Goal: Task Accomplishment & Management: Complete application form

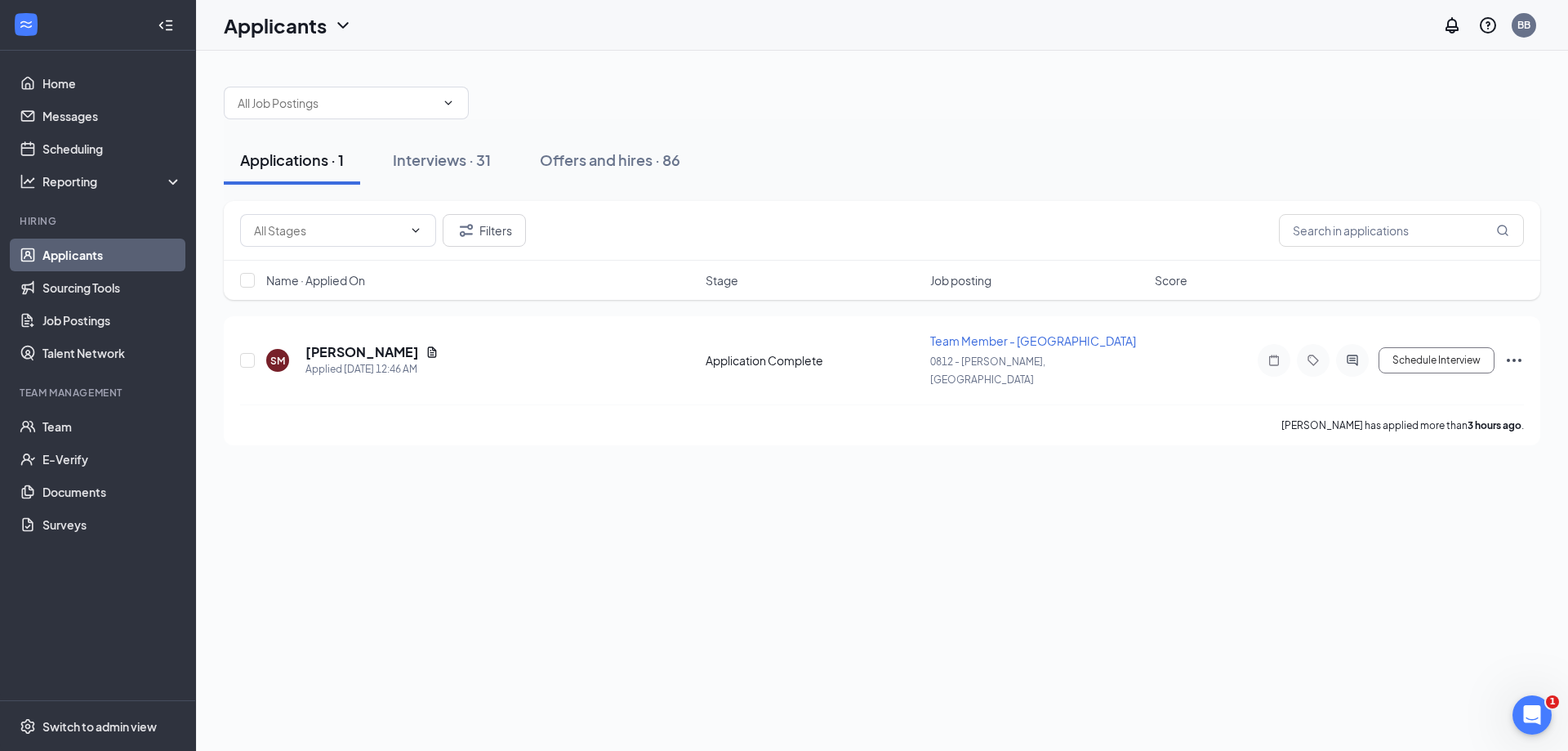
click at [83, 256] on link "Applicants" at bounding box center [112, 254] width 140 height 33
click at [448, 162] on div "Interviews · 31" at bounding box center [441, 159] width 98 height 21
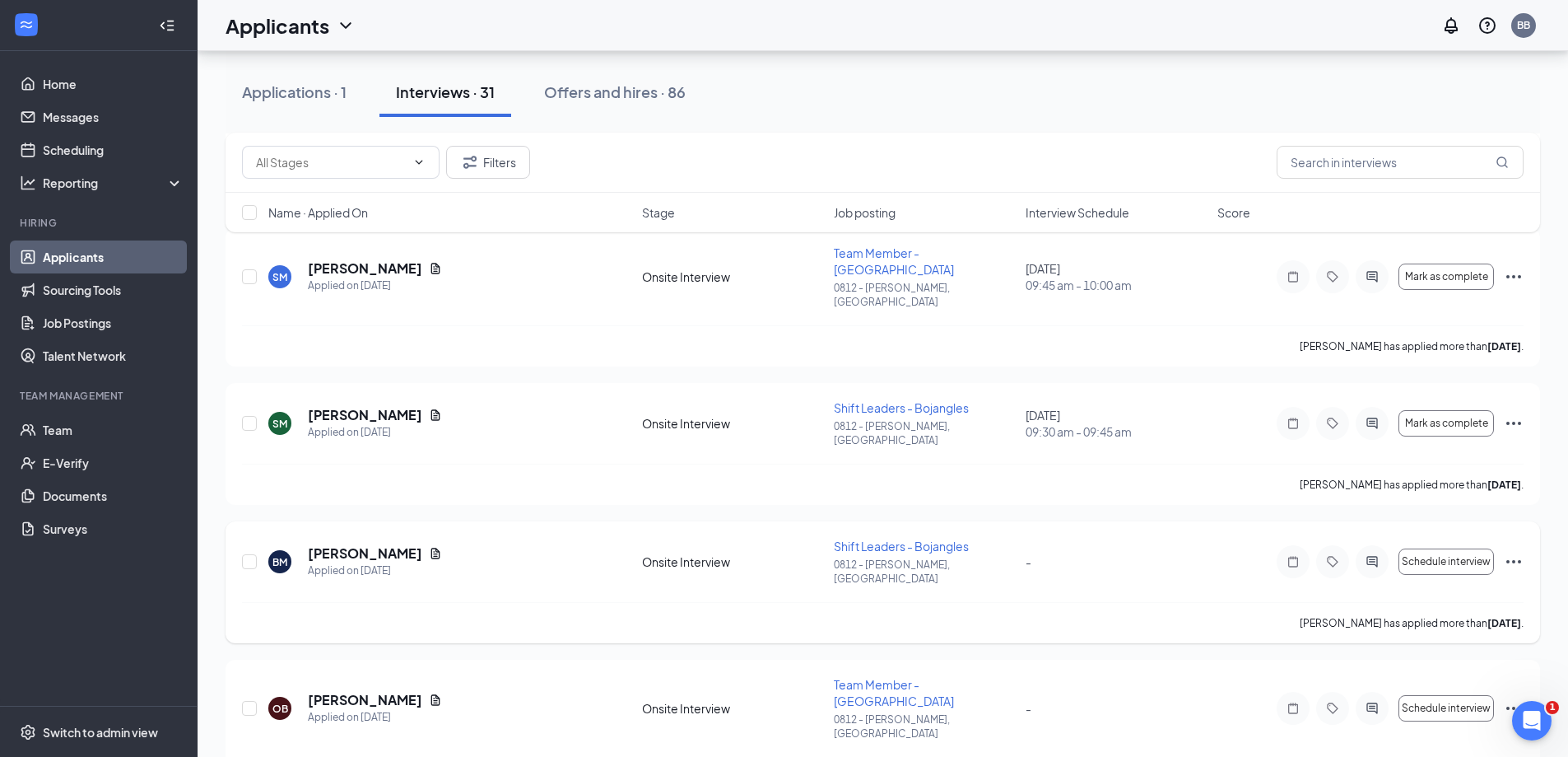
scroll to position [576, 0]
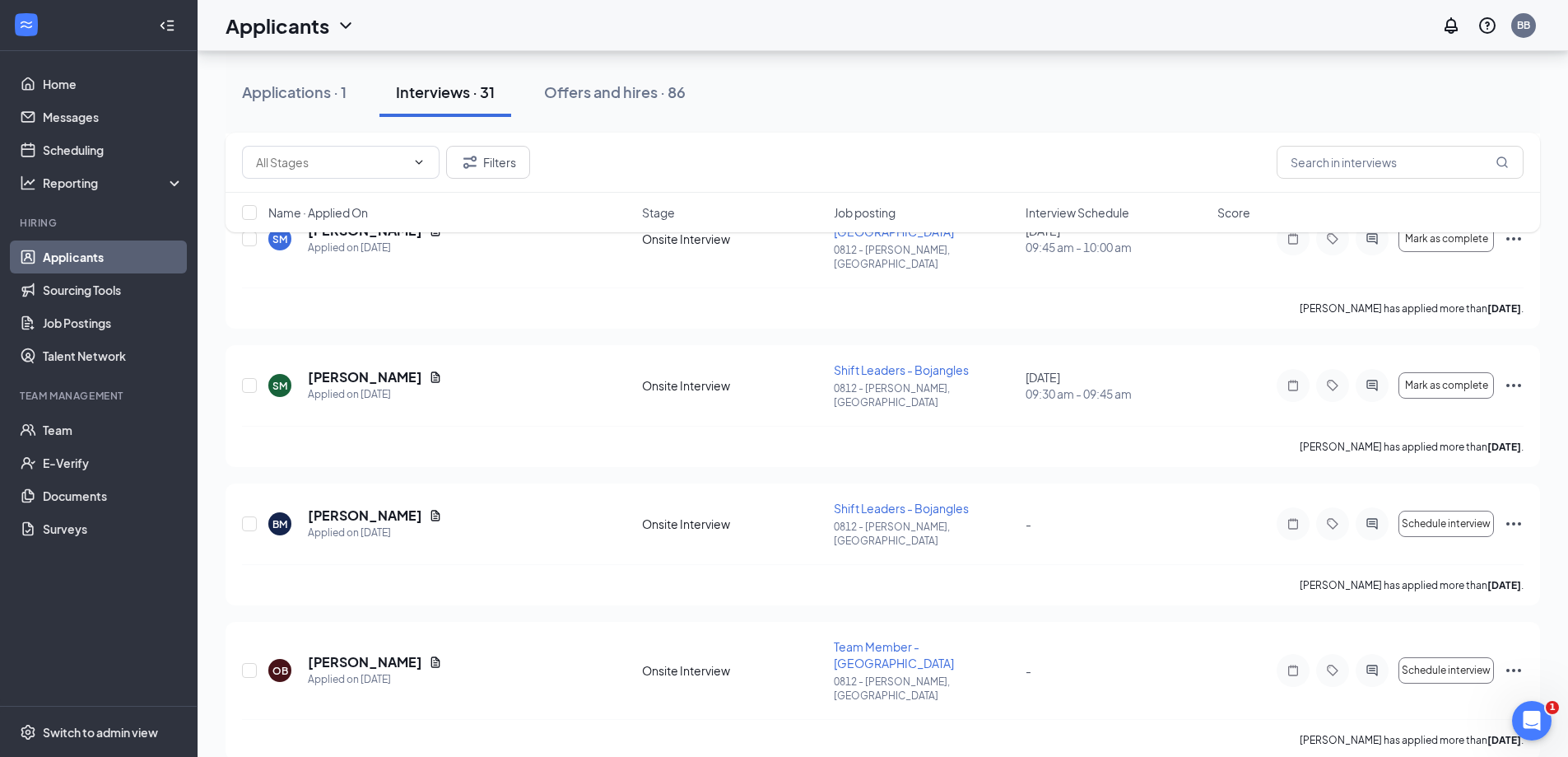
click at [55, 262] on link "Applicants" at bounding box center [112, 256] width 141 height 33
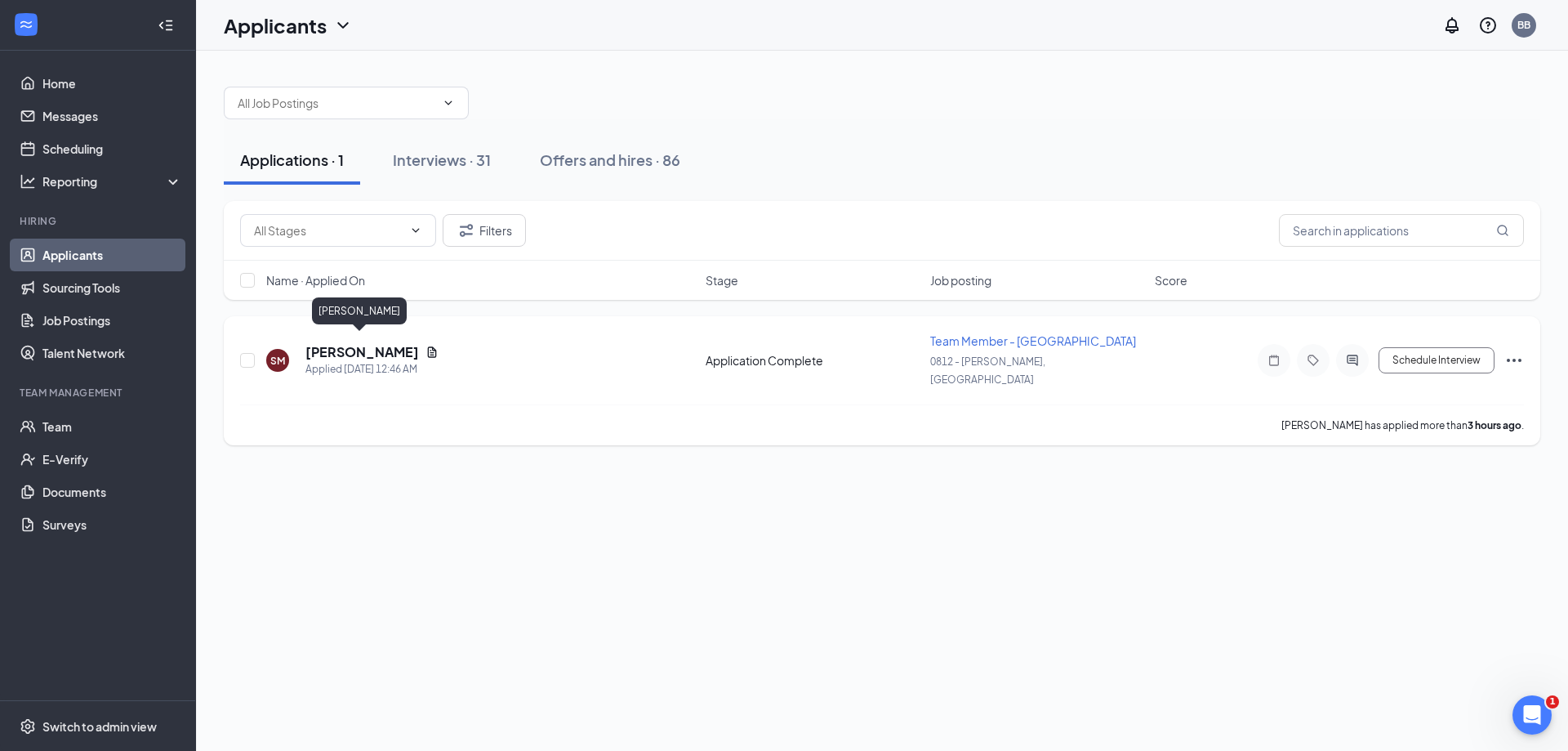
click at [343, 343] on h5 "Sade Maisonet" at bounding box center [362, 352] width 113 height 18
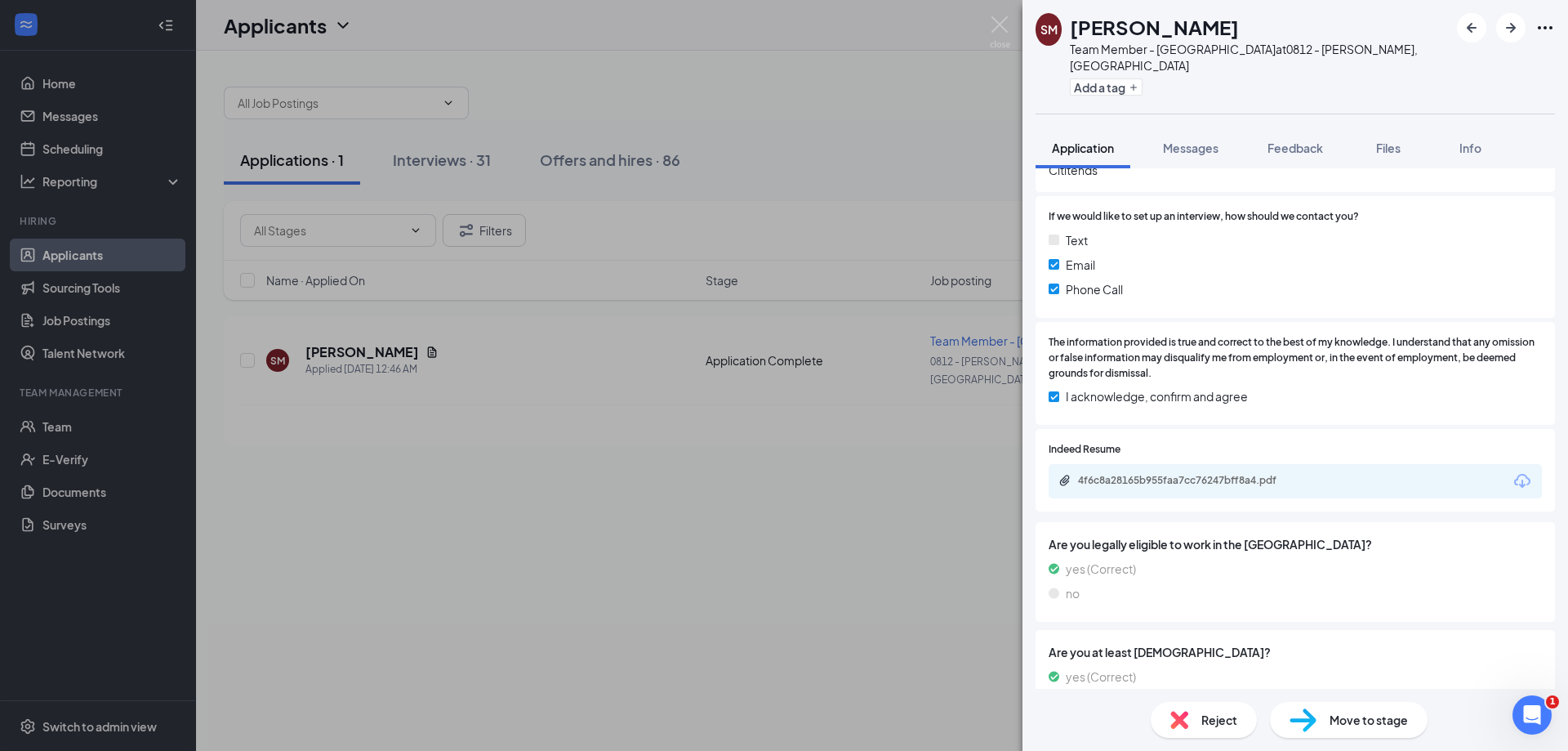
scroll to position [1283, 0]
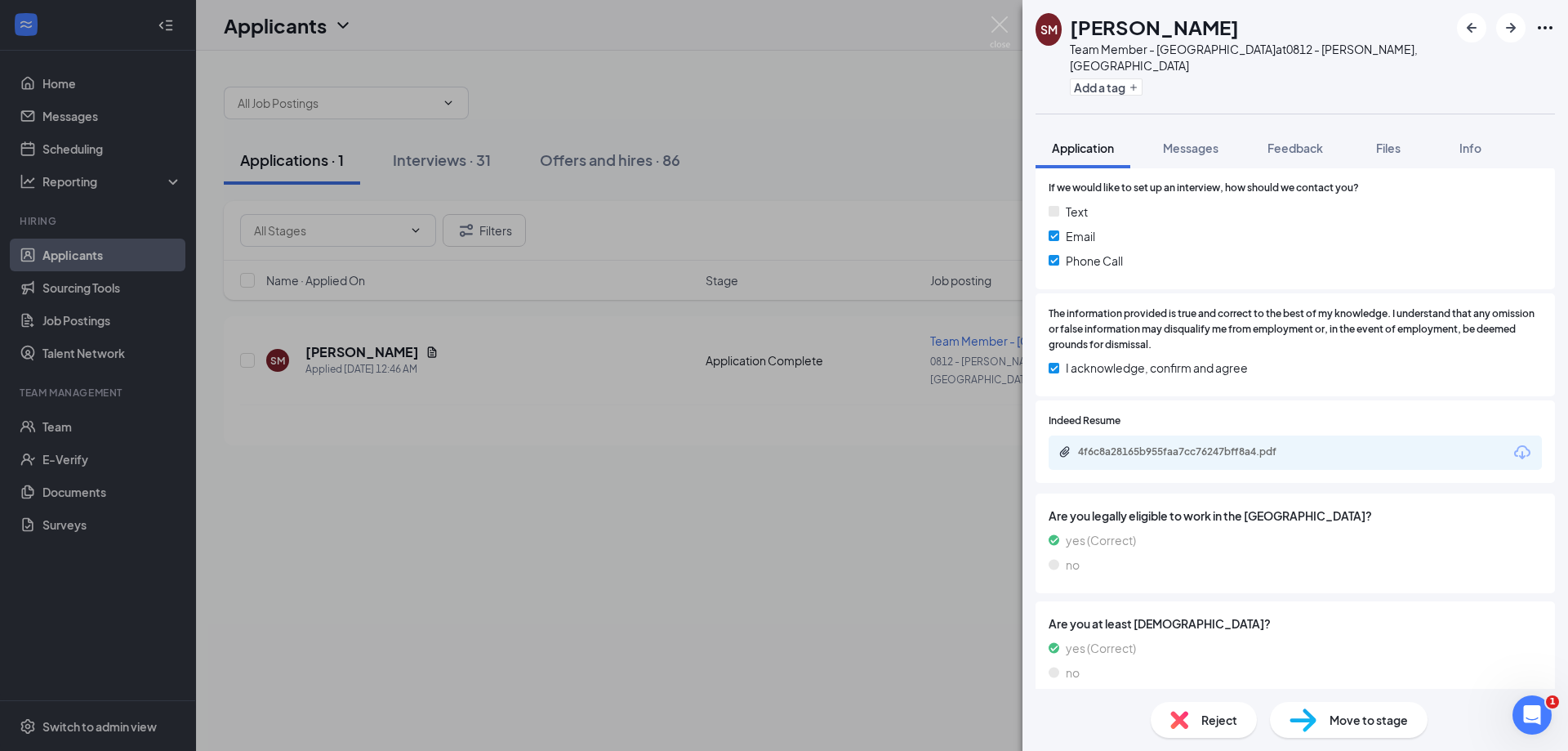
click at [1378, 725] on span "Move to stage" at bounding box center [1368, 719] width 79 height 18
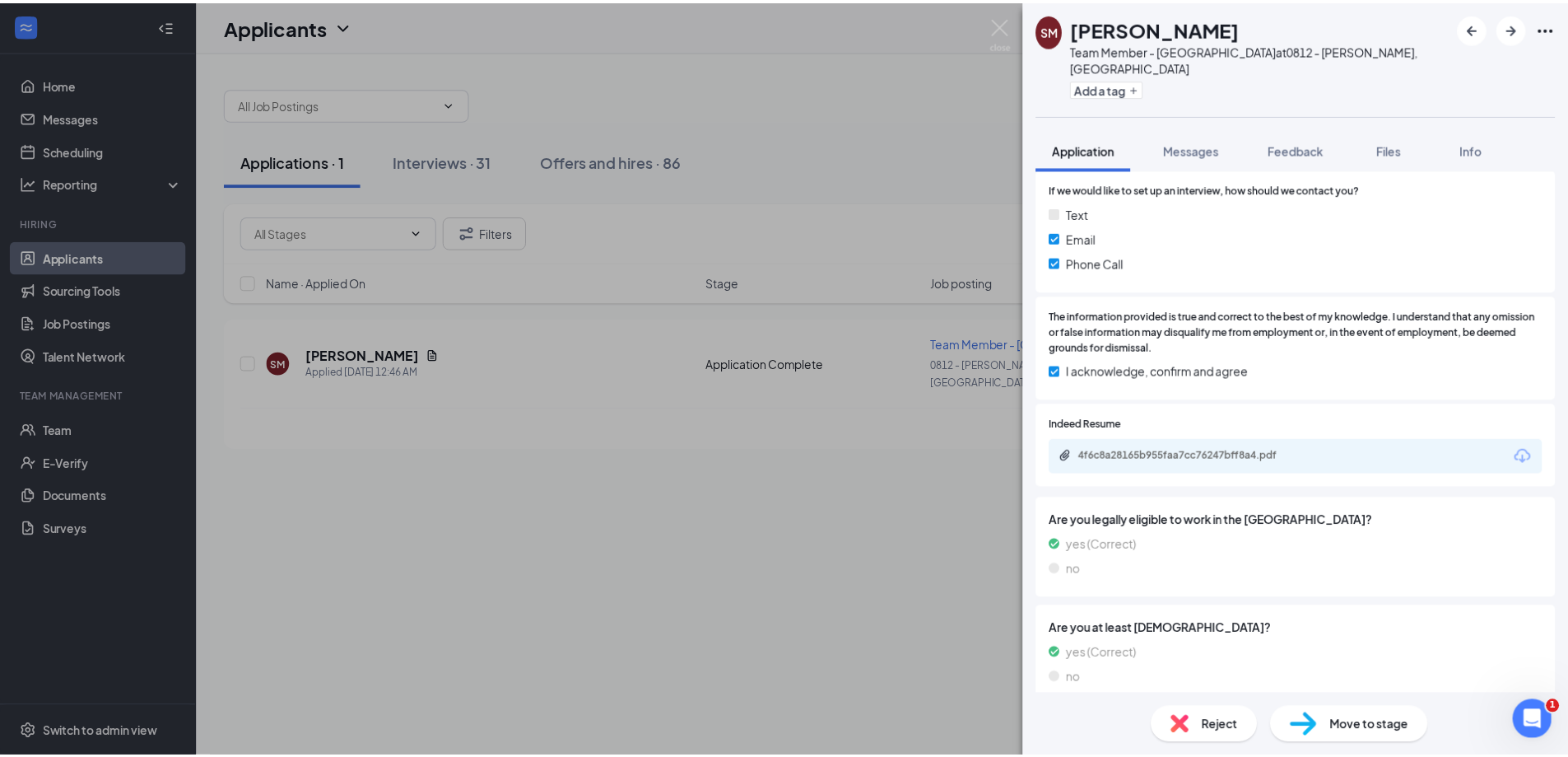
scroll to position [1287, 0]
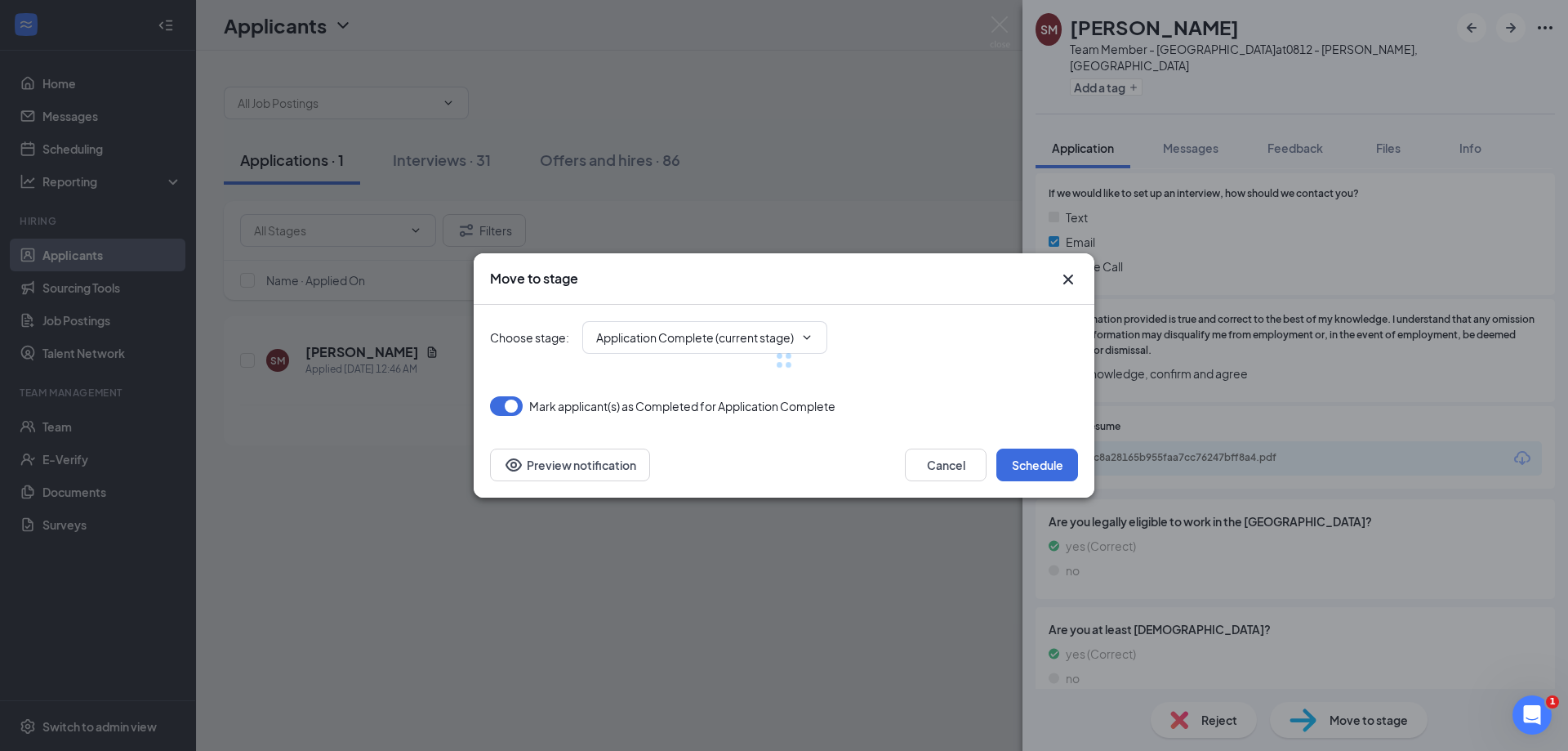
type input "Onsite Interview (next stage)"
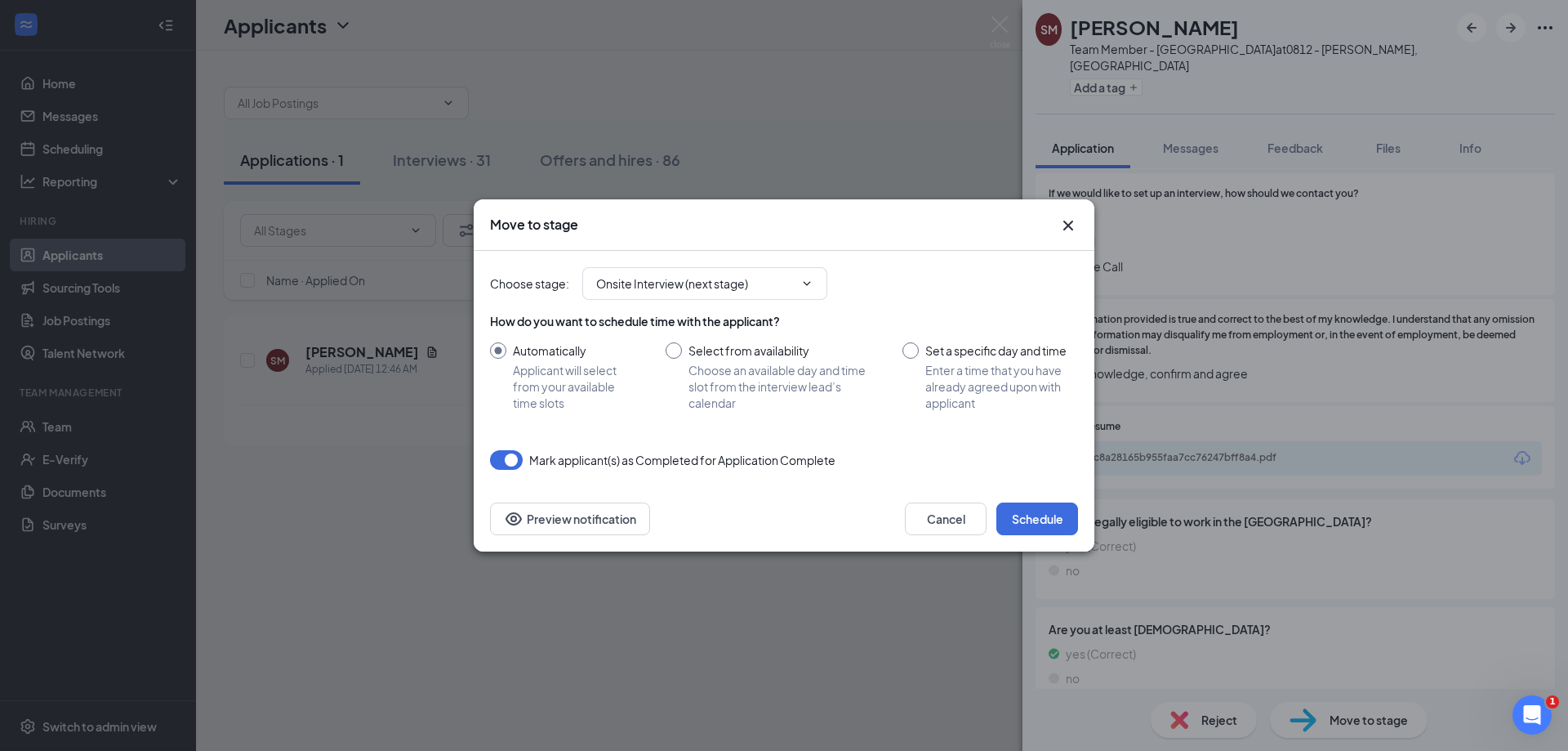
click at [669, 353] on input "Select from availability Choose an available day and time slot from the intervi…" at bounding box center [768, 376] width 204 height 68
radio input "true"
radio input "false"
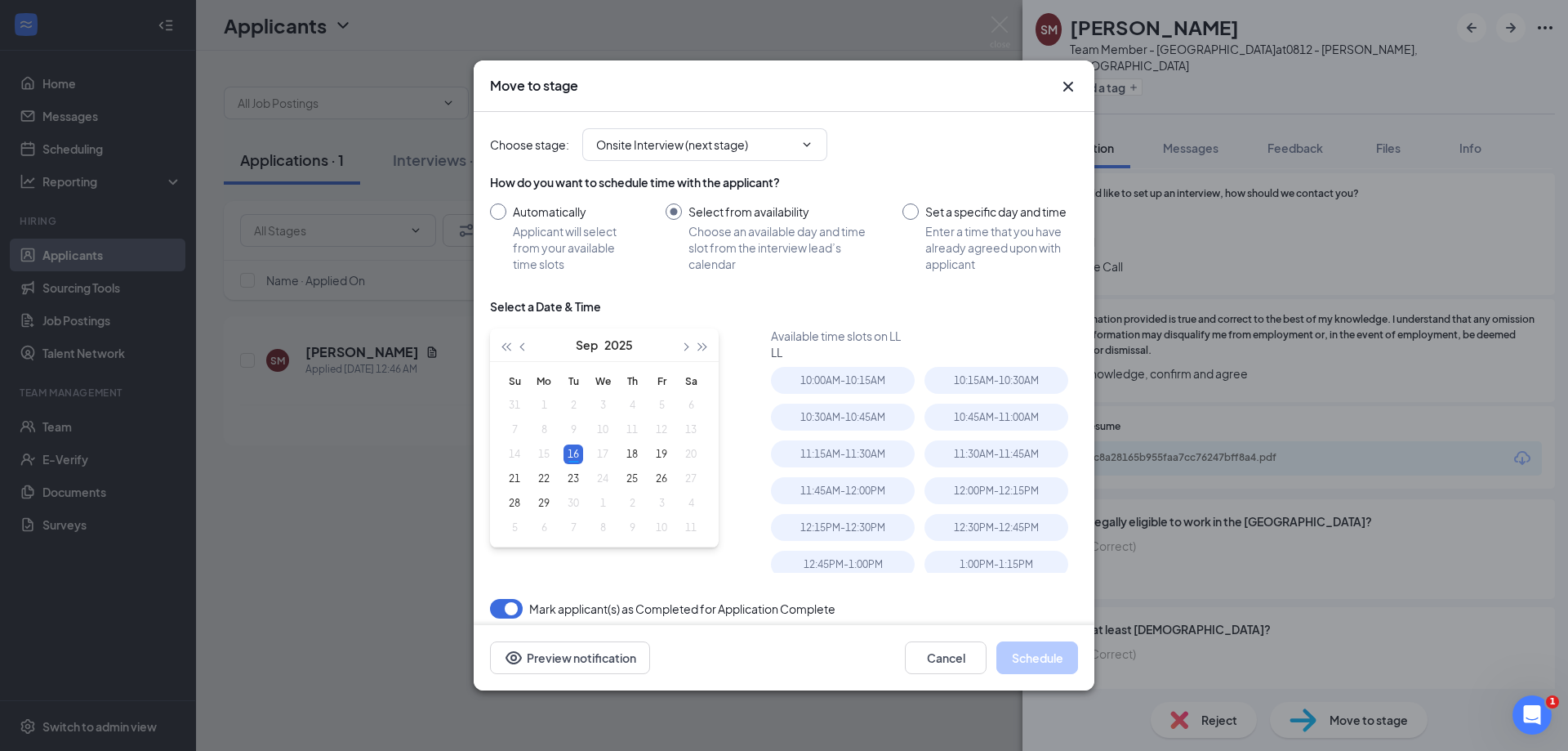
click at [605, 457] on table "Su Mo Tu We Th Fr Sa 31 1 2 3 4 5 6 7 8 9 10 11 12 13 14 15 16 17 18 19 20 21 2…" at bounding box center [603, 454] width 206 height 172
type input "Sep 16, 2025"
click at [903, 211] on input "Set a specific day and time Enter a time that you have already agreed upon with…" at bounding box center [990, 237] width 175 height 68
radio input "true"
radio input "false"
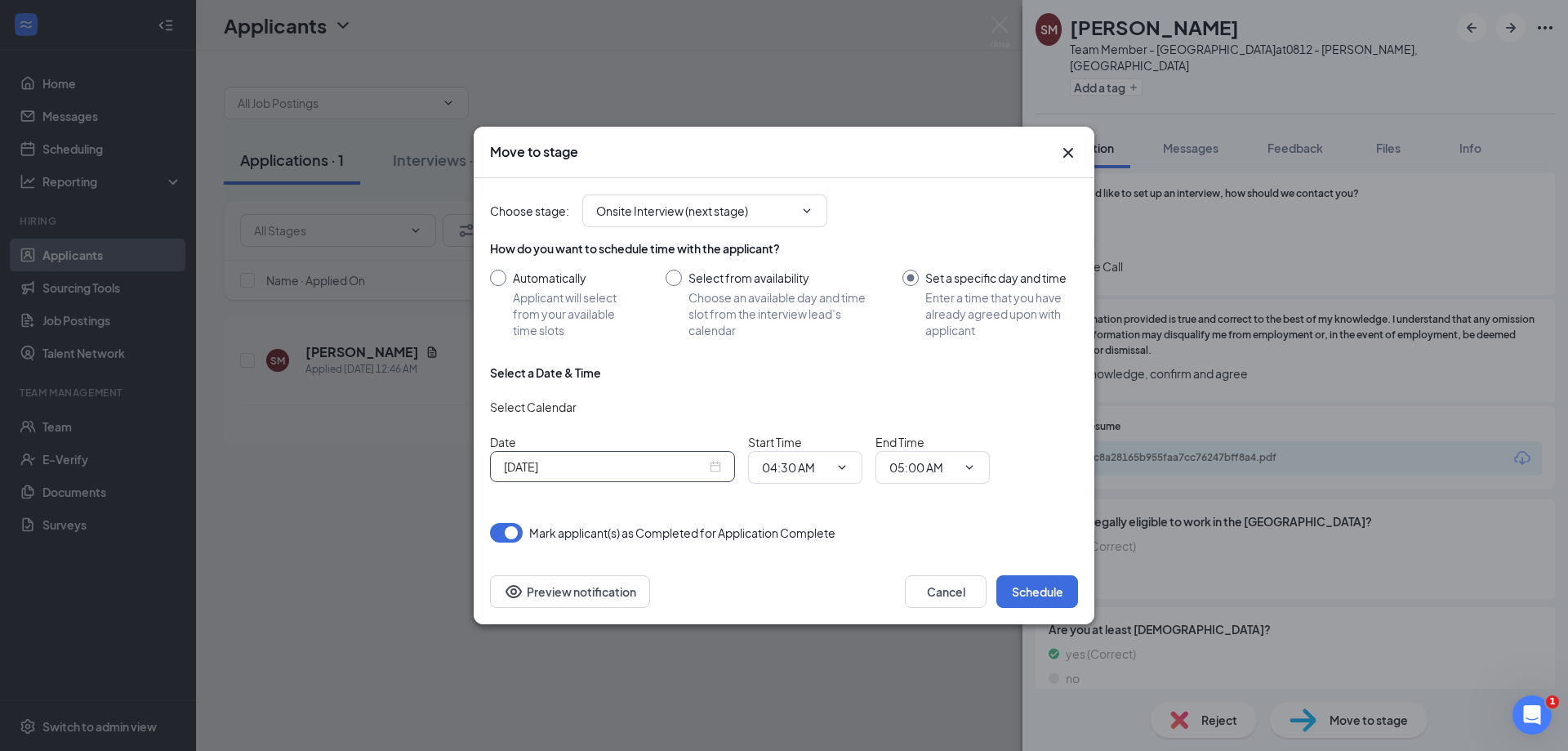
click at [711, 463] on div "Sep 16, 2025" at bounding box center [612, 466] width 217 height 18
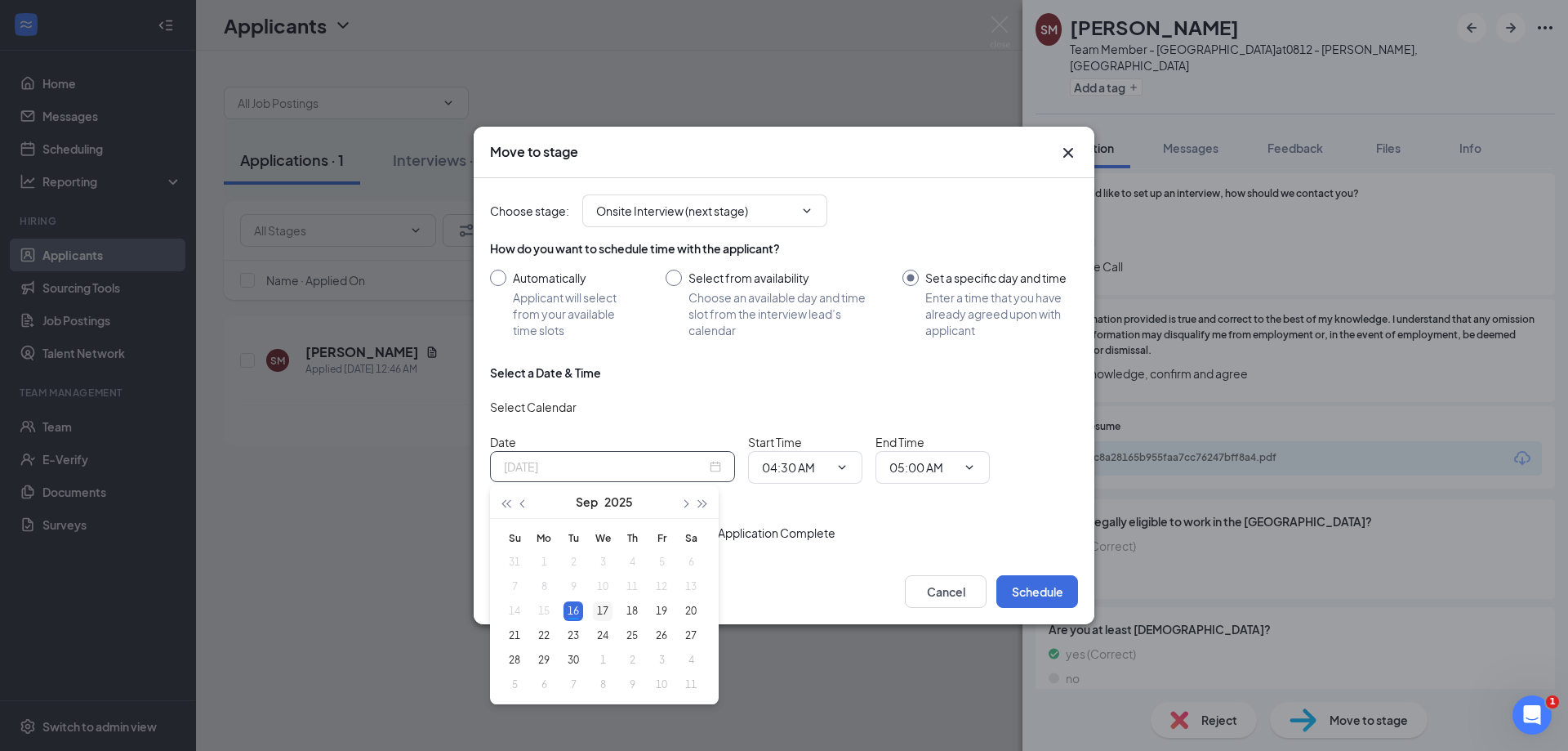
click at [604, 611] on div "17" at bounding box center [602, 610] width 20 height 20
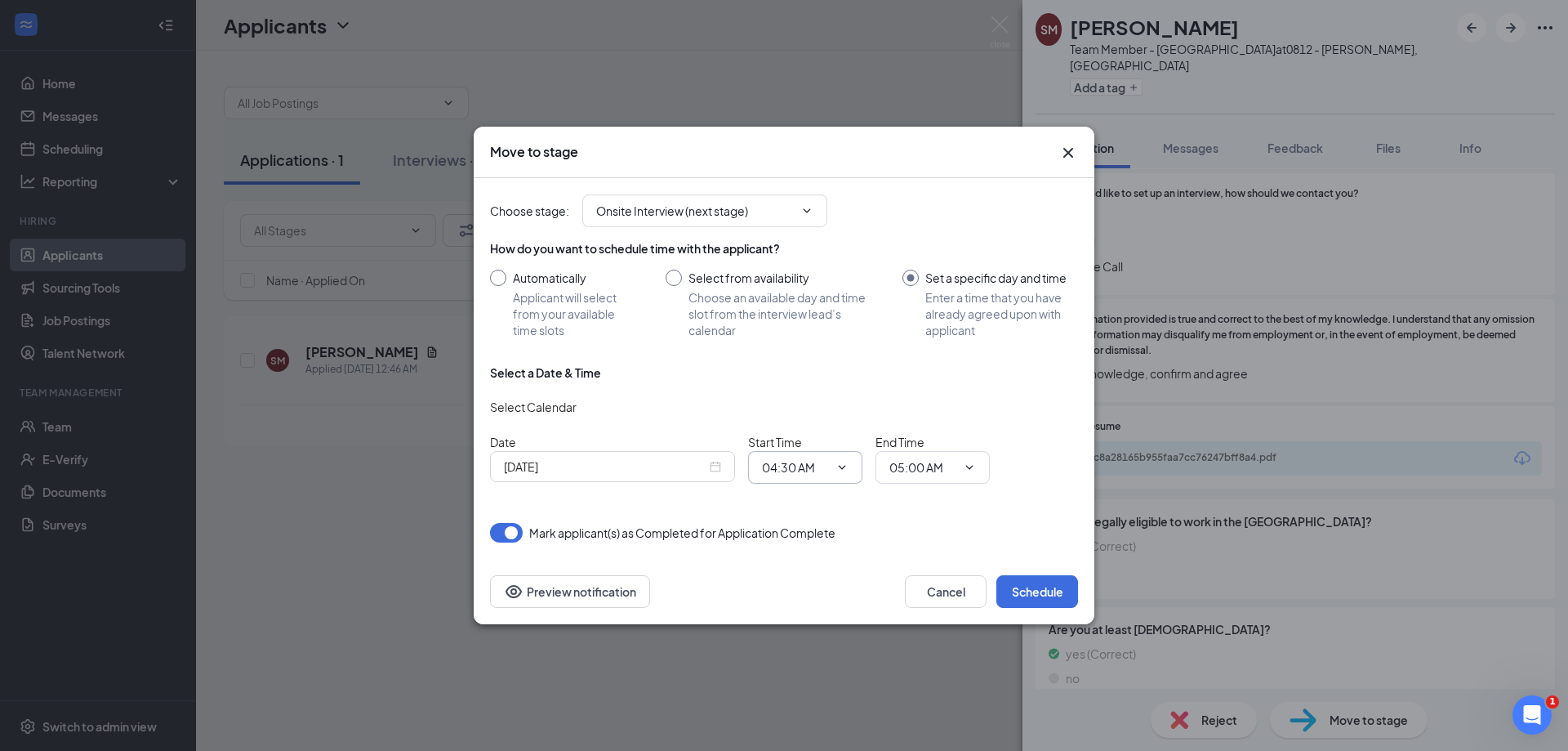
click at [841, 468] on icon "ChevronDown" at bounding box center [843, 467] width 7 height 4
click at [842, 465] on icon "ChevronDown" at bounding box center [842, 467] width 13 height 13
click at [655, 465] on input "Sep 17, 2025" at bounding box center [605, 466] width 202 height 18
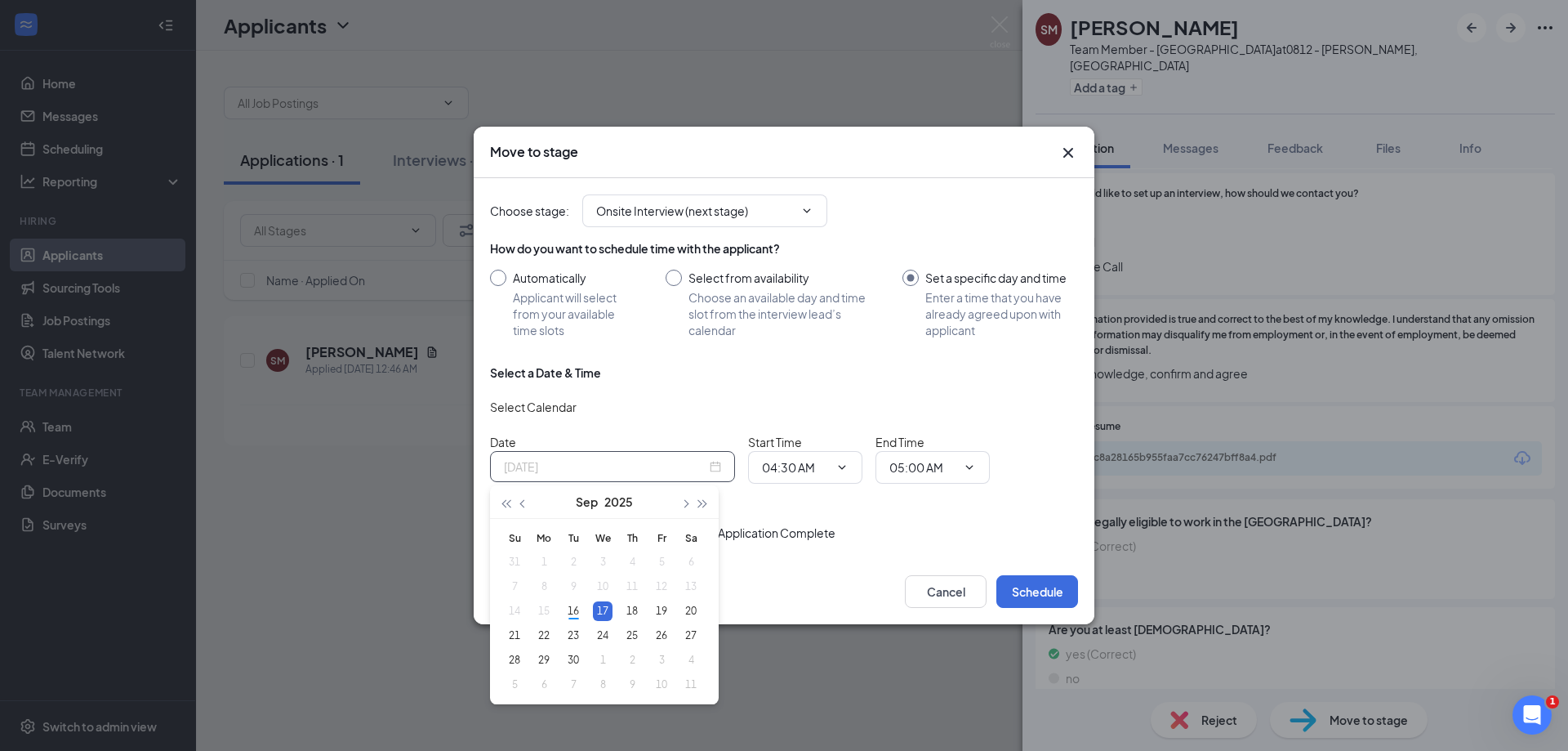
type input "Sep 17, 2025"
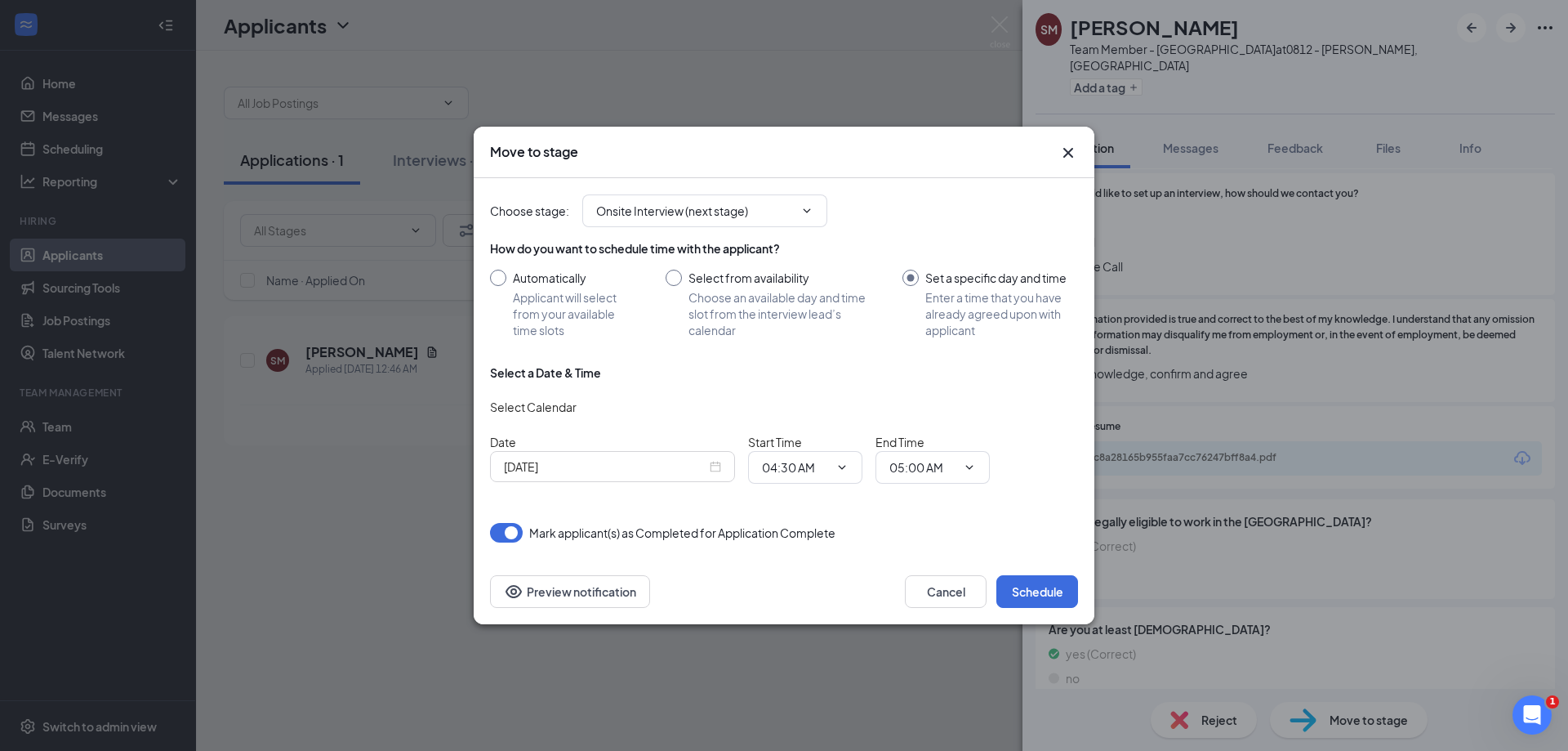
click at [675, 282] on input "Select from availability Choose an available day and time slot from the intervi…" at bounding box center [768, 303] width 204 height 68
radio input "true"
radio input "false"
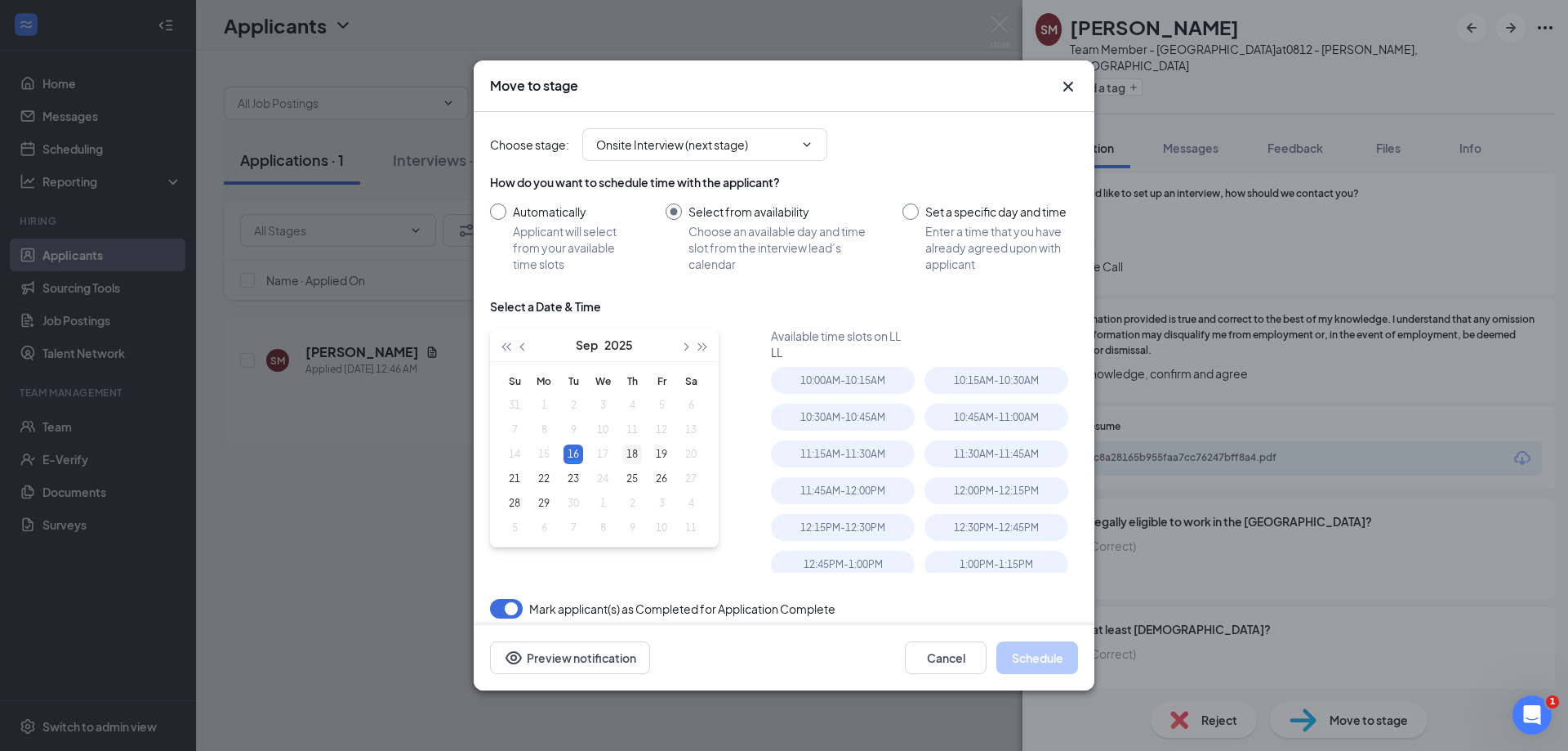
type input "Sep 18, 2025"
click at [629, 453] on div "18" at bounding box center [632, 454] width 20 height 20
click at [833, 380] on div "9:00AM - 9:15AM" at bounding box center [842, 380] width 143 height 27
click at [1053, 665] on button "Schedule" at bounding box center [1037, 657] width 82 height 33
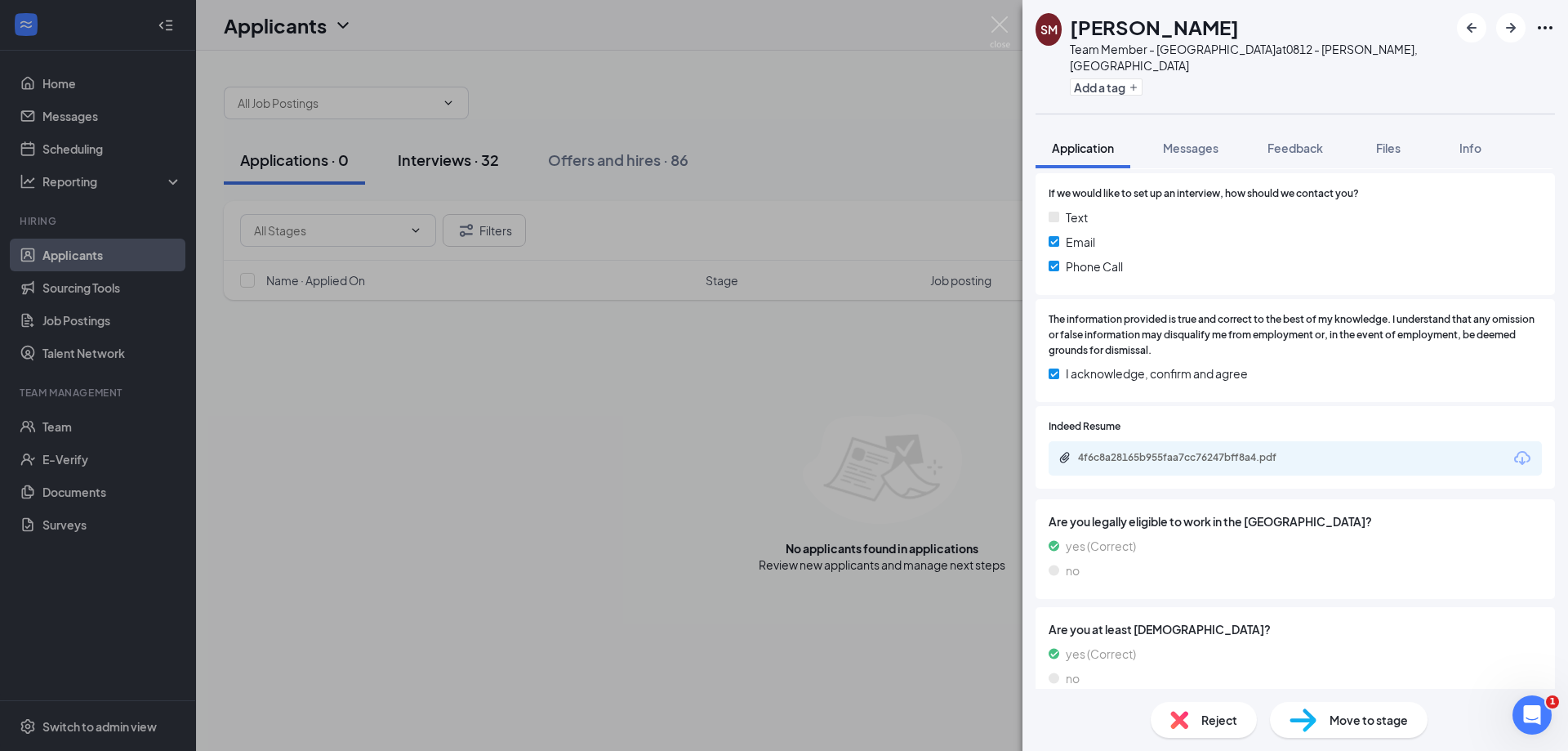
click at [422, 167] on div "SM Sade Maisonet Team Member - Bojangles at 0812 - Blairs, VA Add a tag Applica…" at bounding box center [784, 375] width 1568 height 751
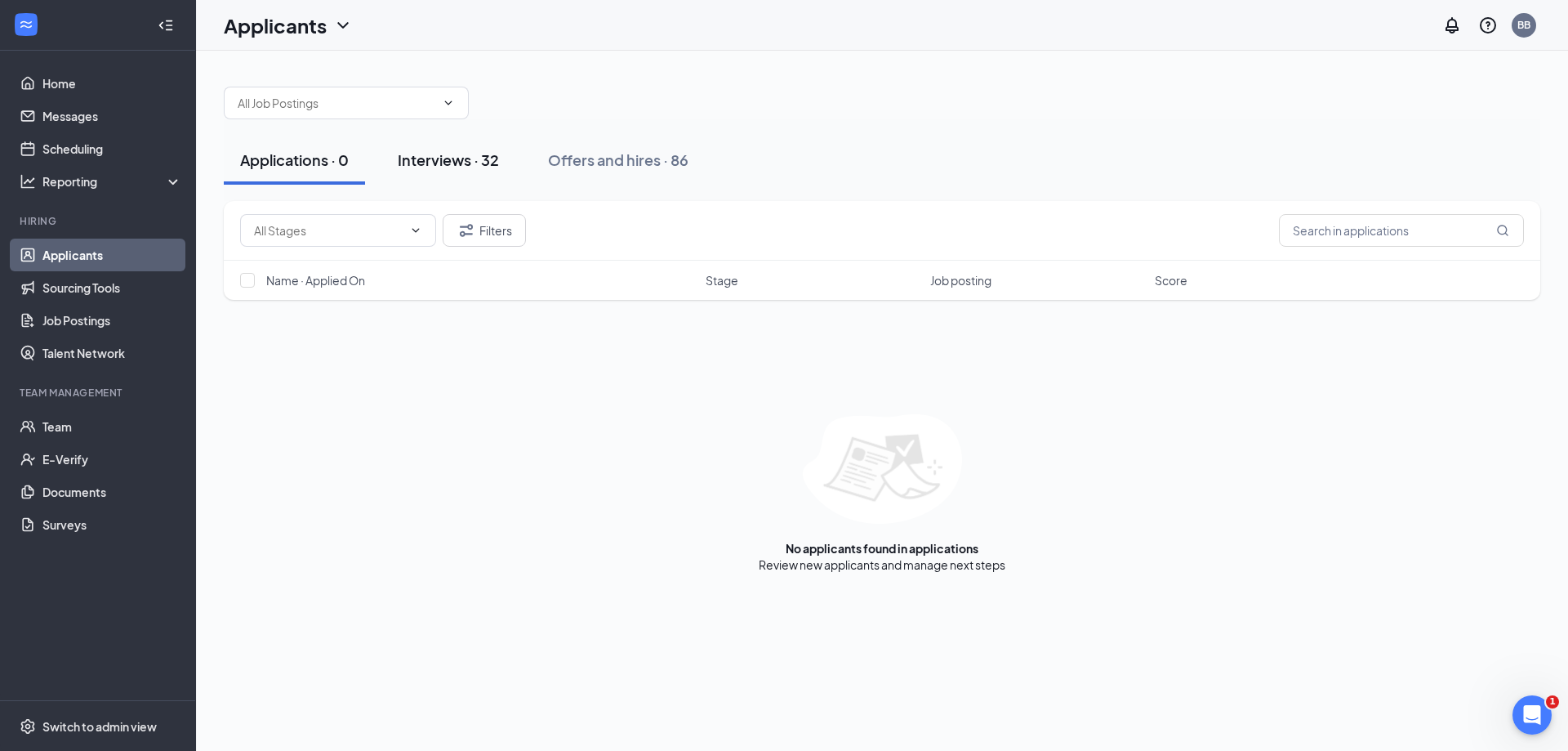
click at [429, 162] on div "Interviews · 32" at bounding box center [448, 159] width 101 height 21
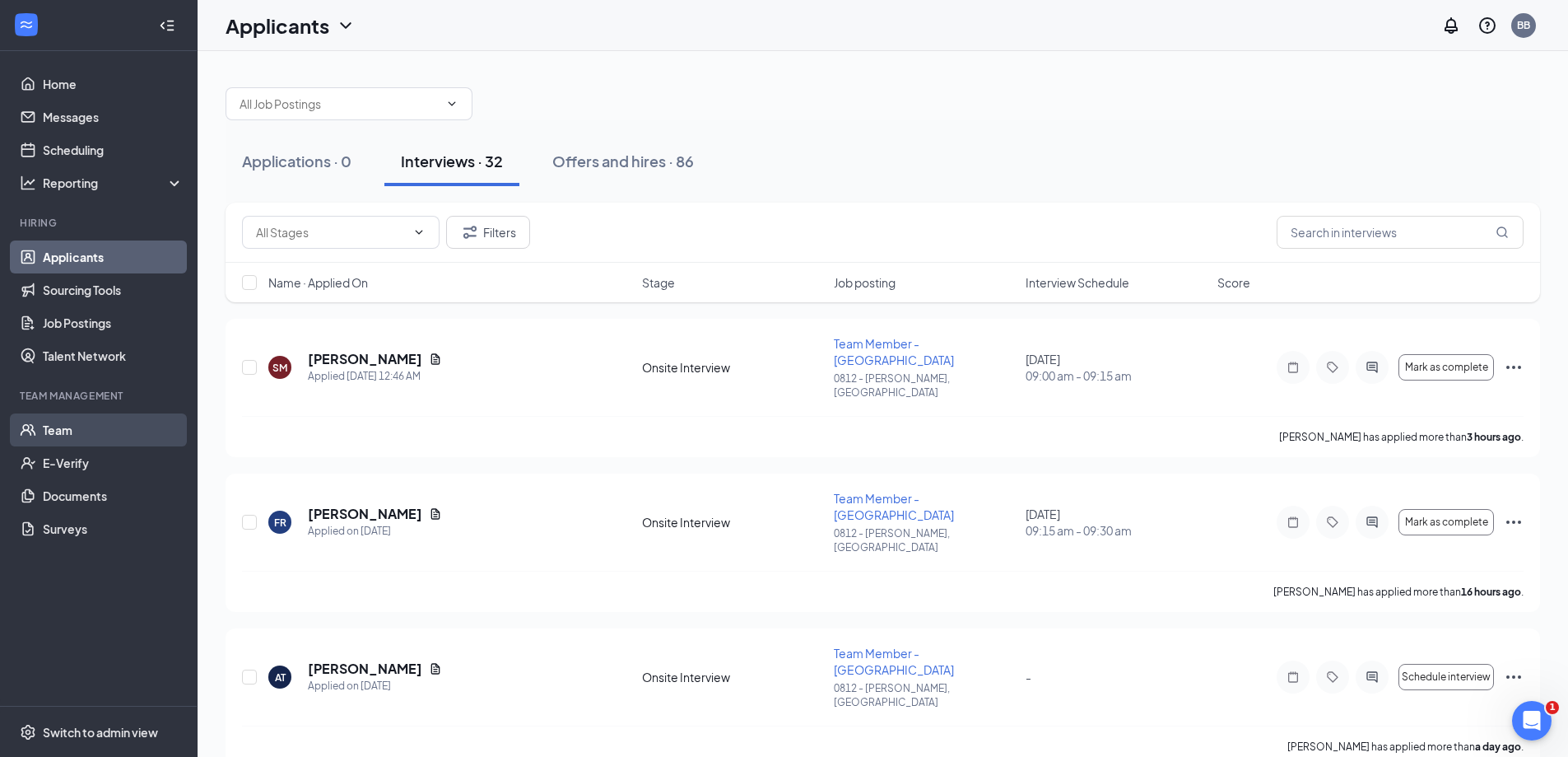
click at [76, 435] on link "Team" at bounding box center [112, 429] width 141 height 33
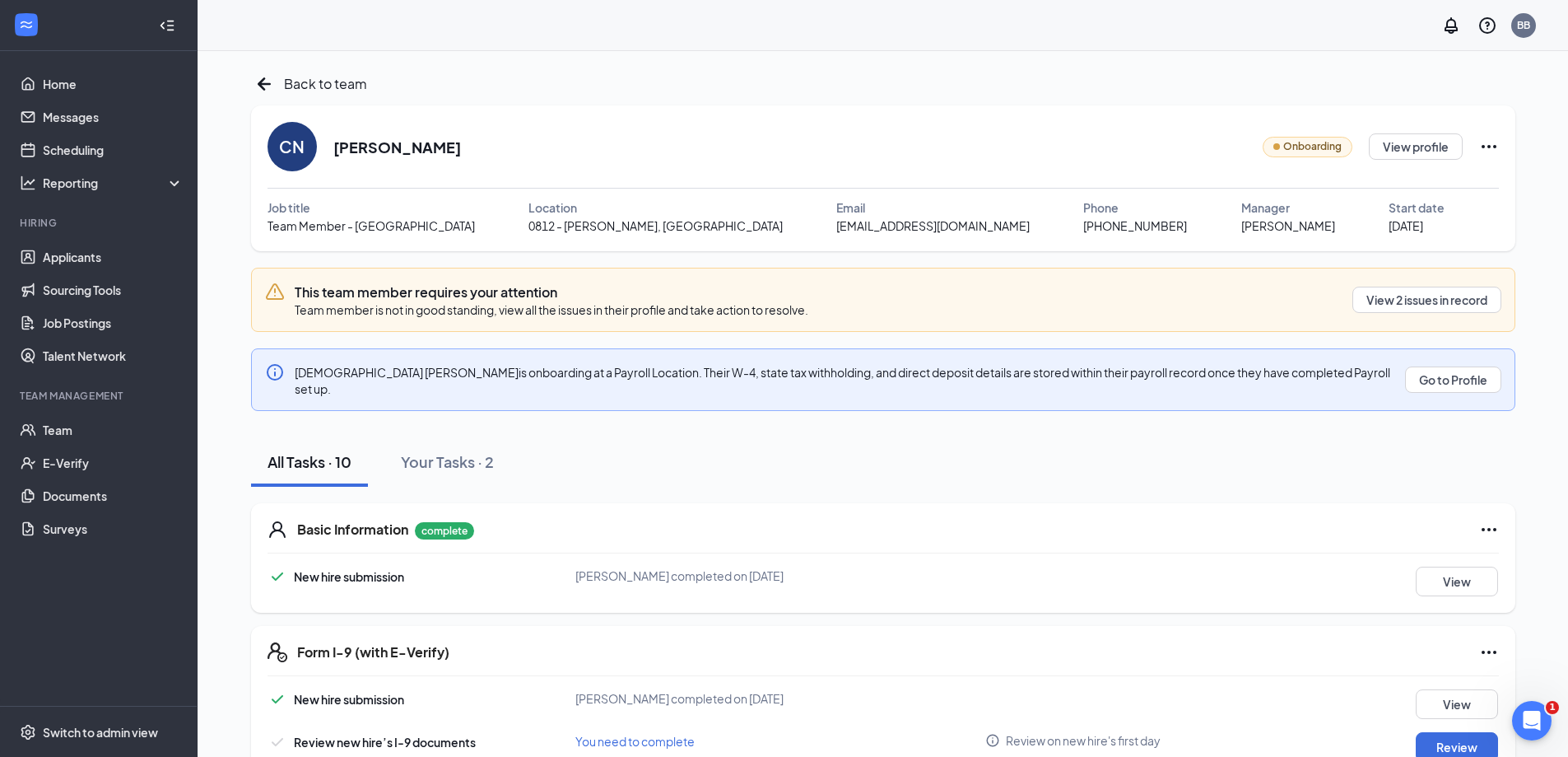
scroll to position [82, 0]
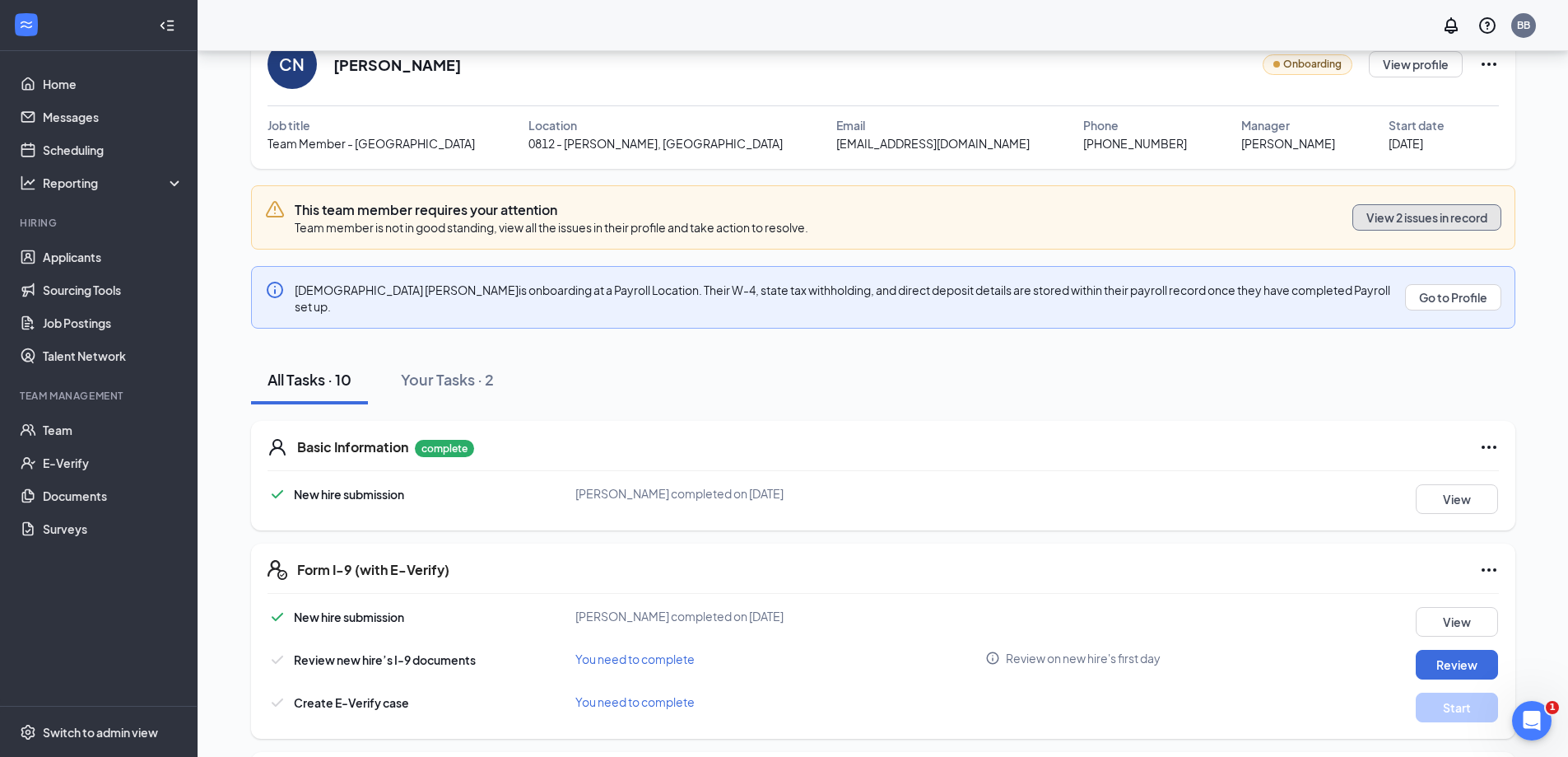
click at [1427, 220] on button "View 2 issues in record" at bounding box center [1427, 217] width 149 height 26
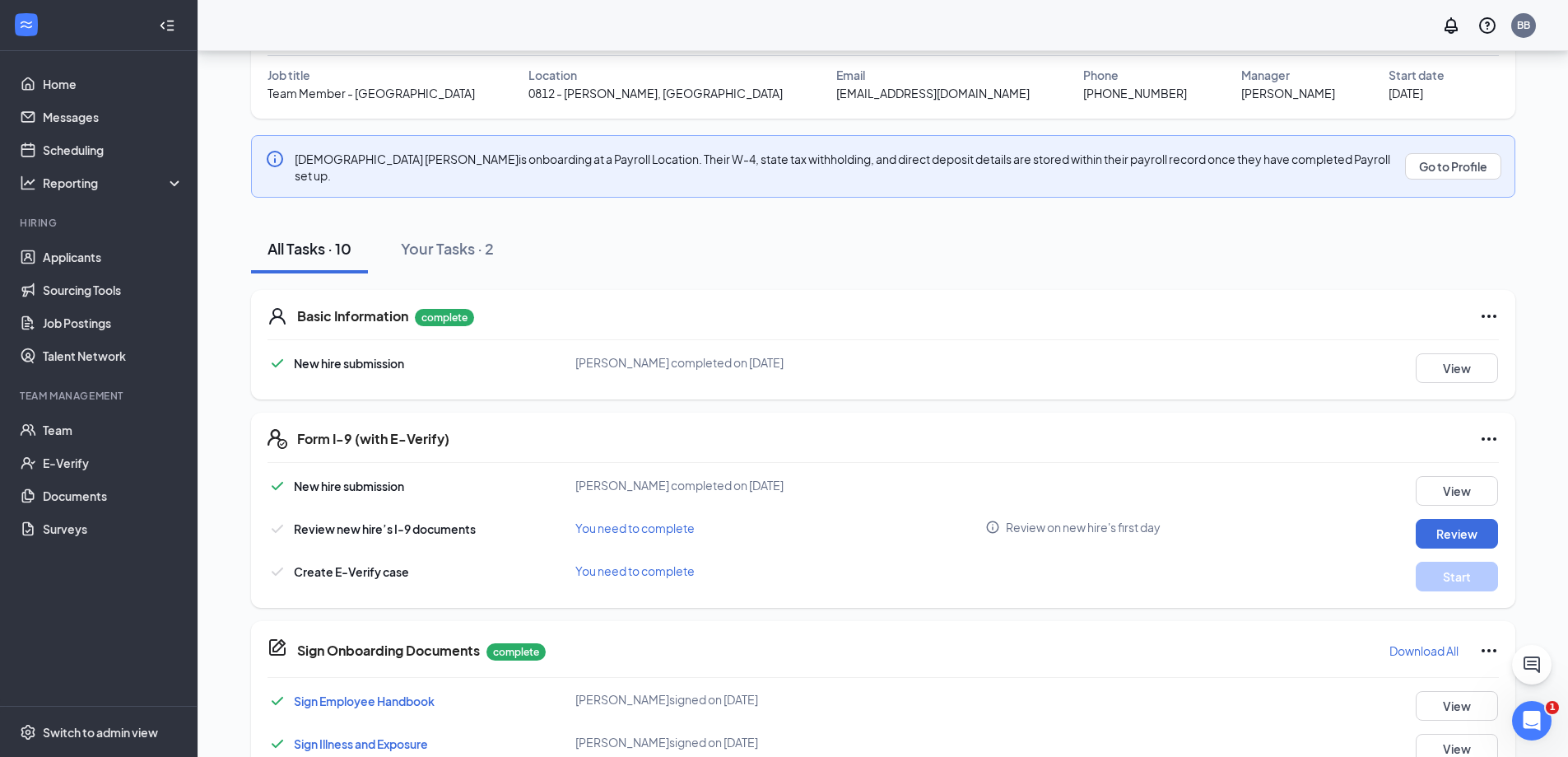
scroll to position [164, 0]
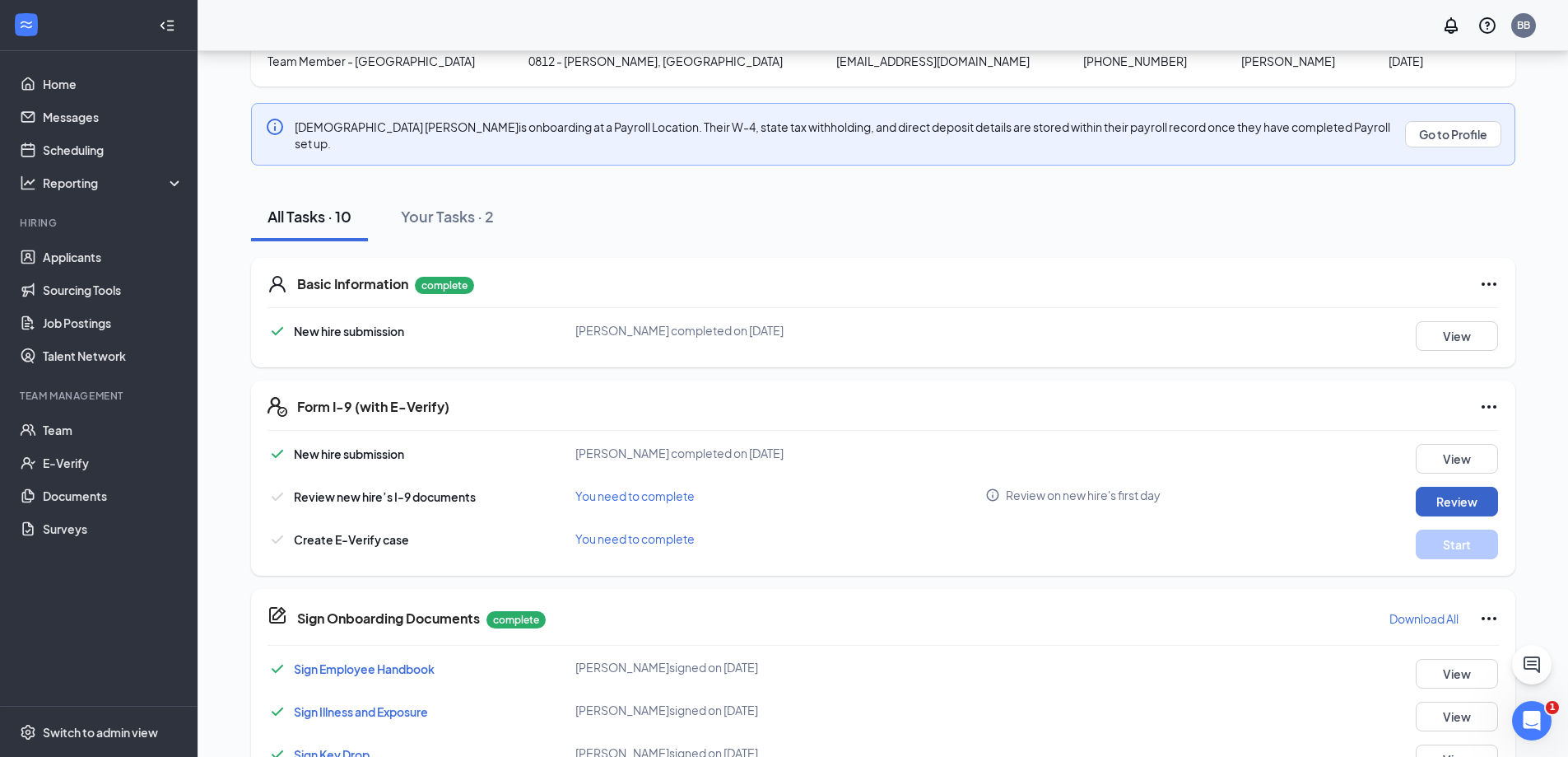
click at [1483, 487] on button "Review" at bounding box center [1456, 501] width 82 height 29
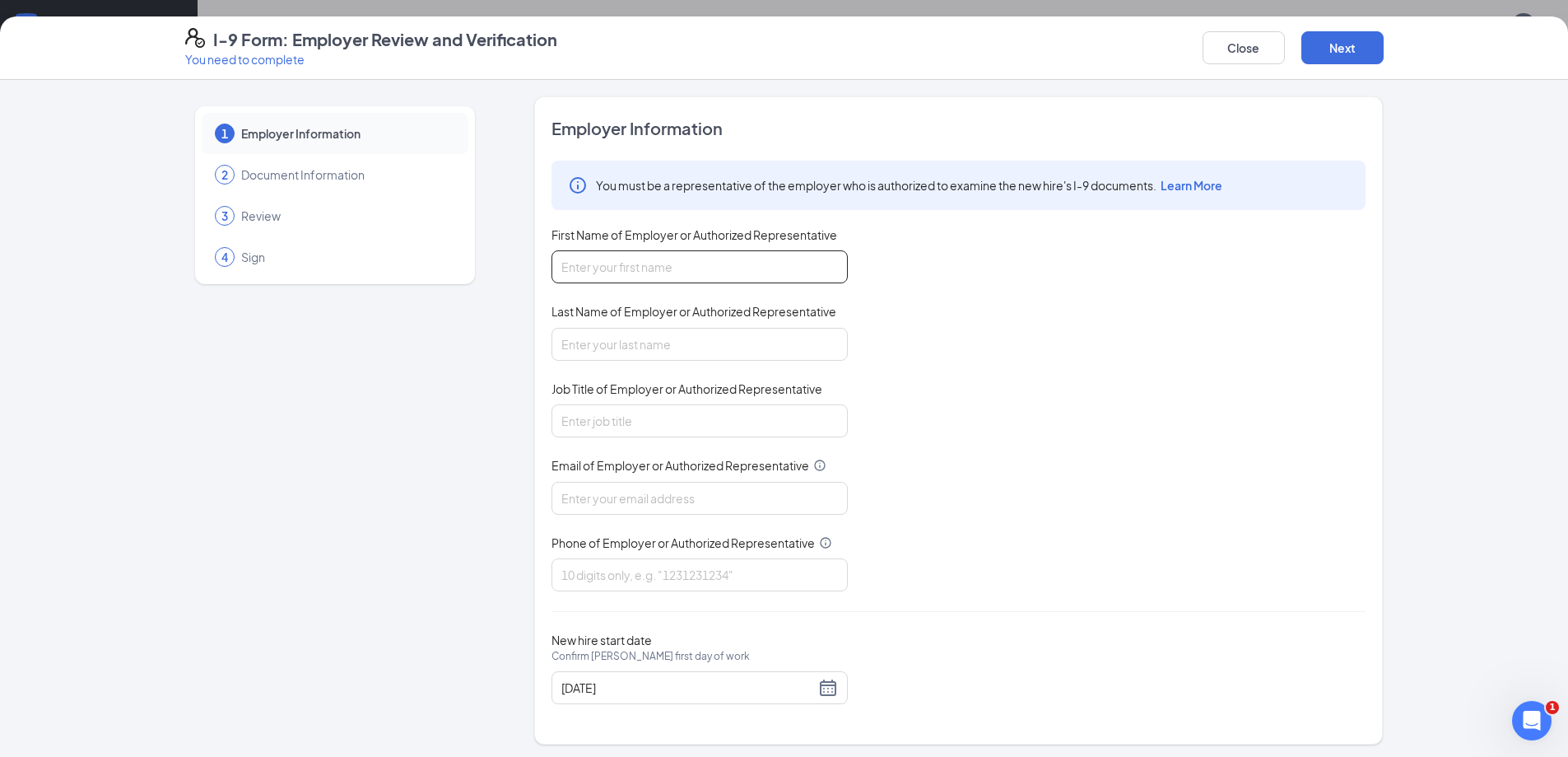
click at [634, 278] on input "First Name of Employer or Authorized Representative" at bounding box center [700, 267] width 297 height 33
type input "Kyerstern"
type input "Daniel"
type input "Assistant Manager"
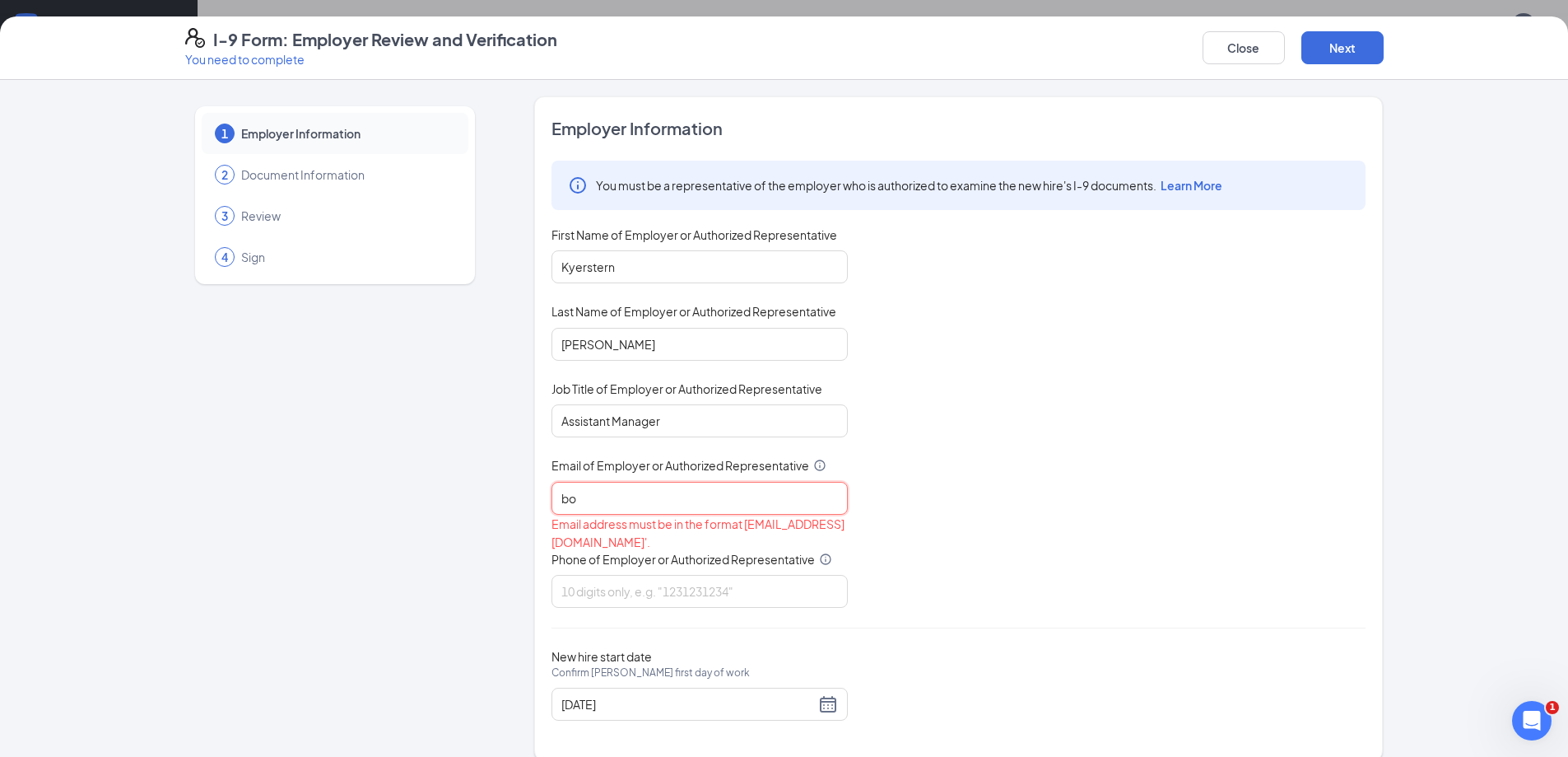
type input "bojangles.blairs@georgiafoodsllc.com"
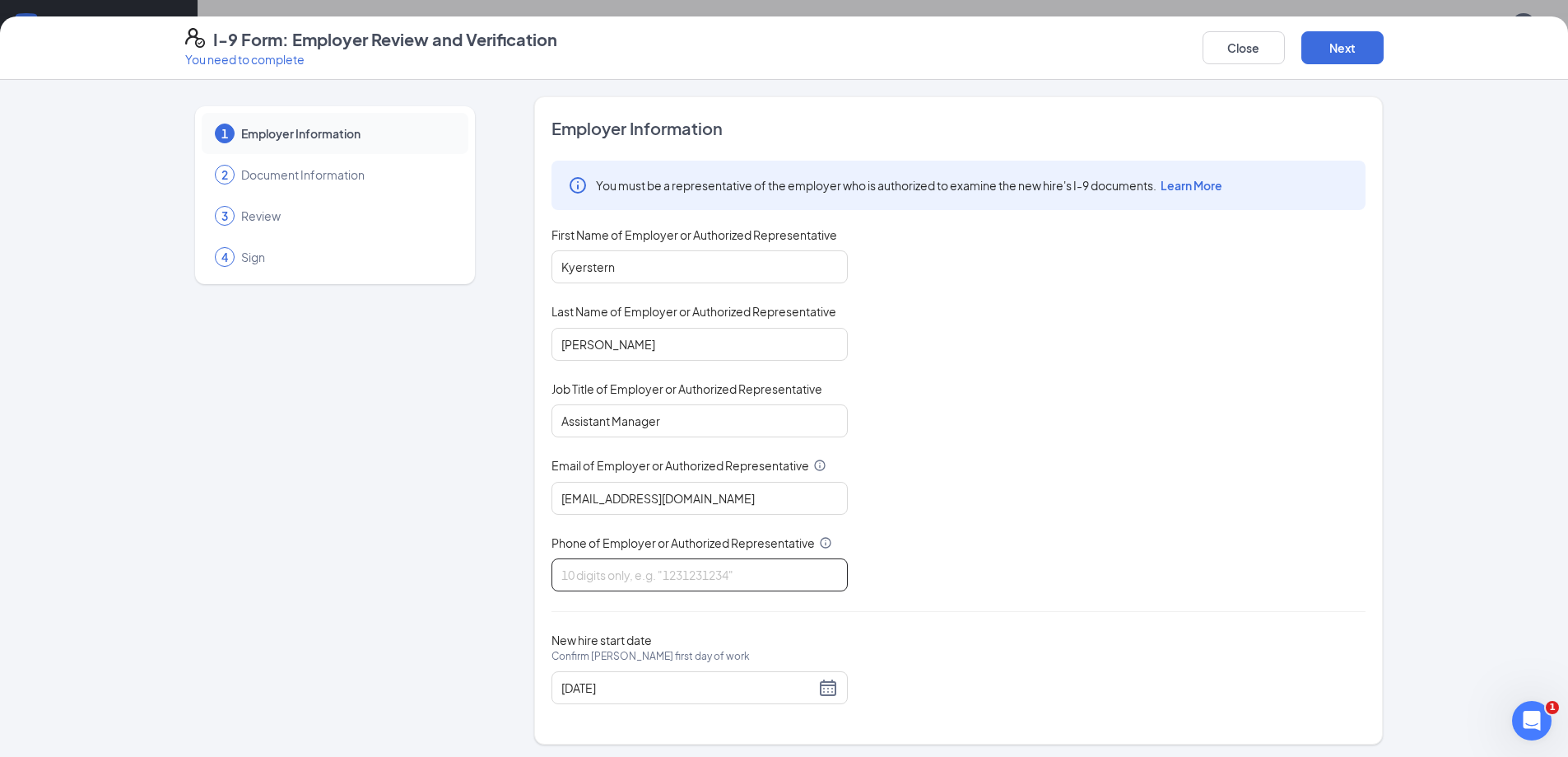
click at [593, 583] on input "Phone of Employer or Authorized Representative" at bounding box center [700, 575] width 297 height 33
type input "5409192395"
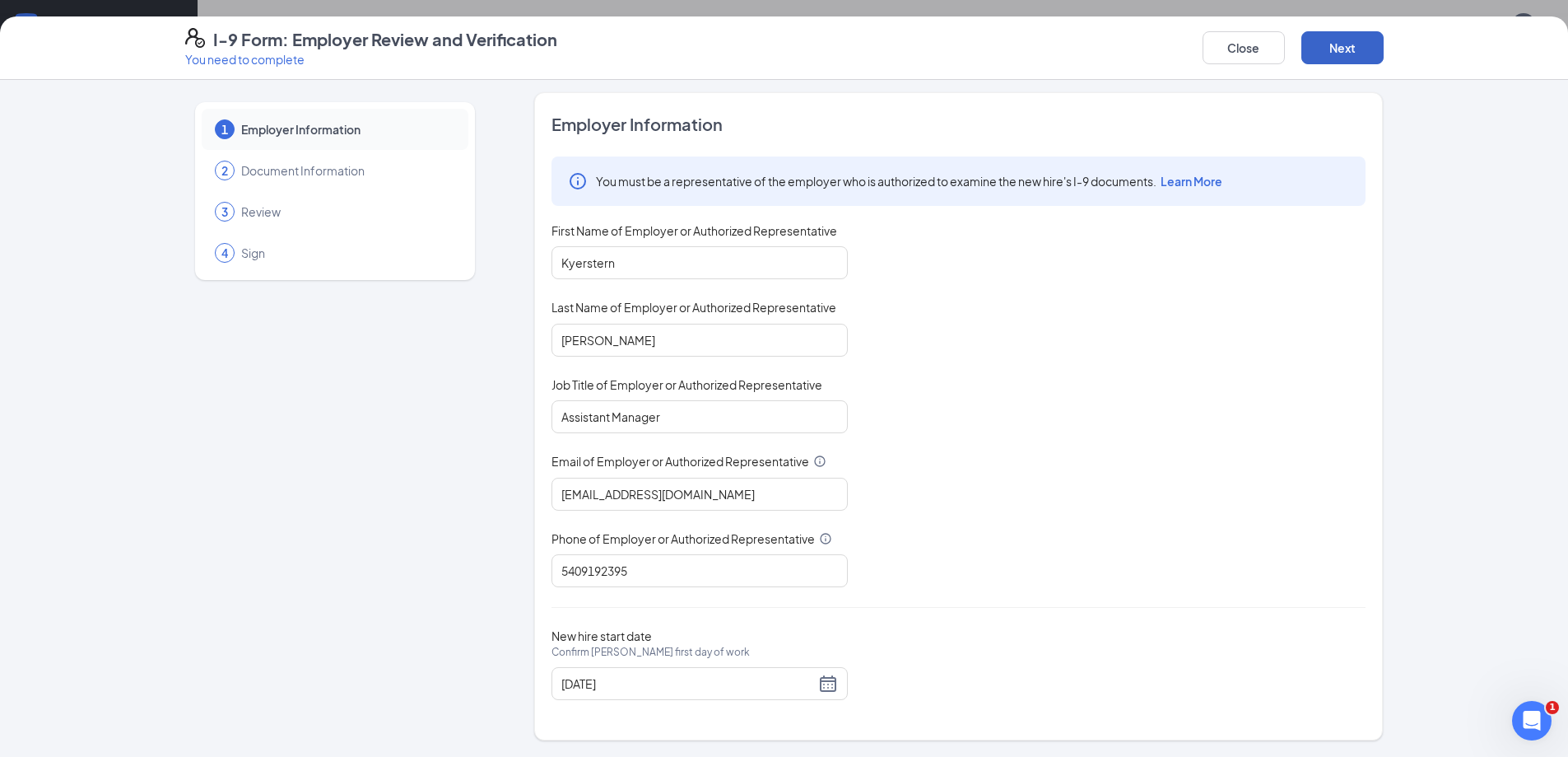
click at [1363, 42] on button "Next" at bounding box center [1342, 47] width 82 height 33
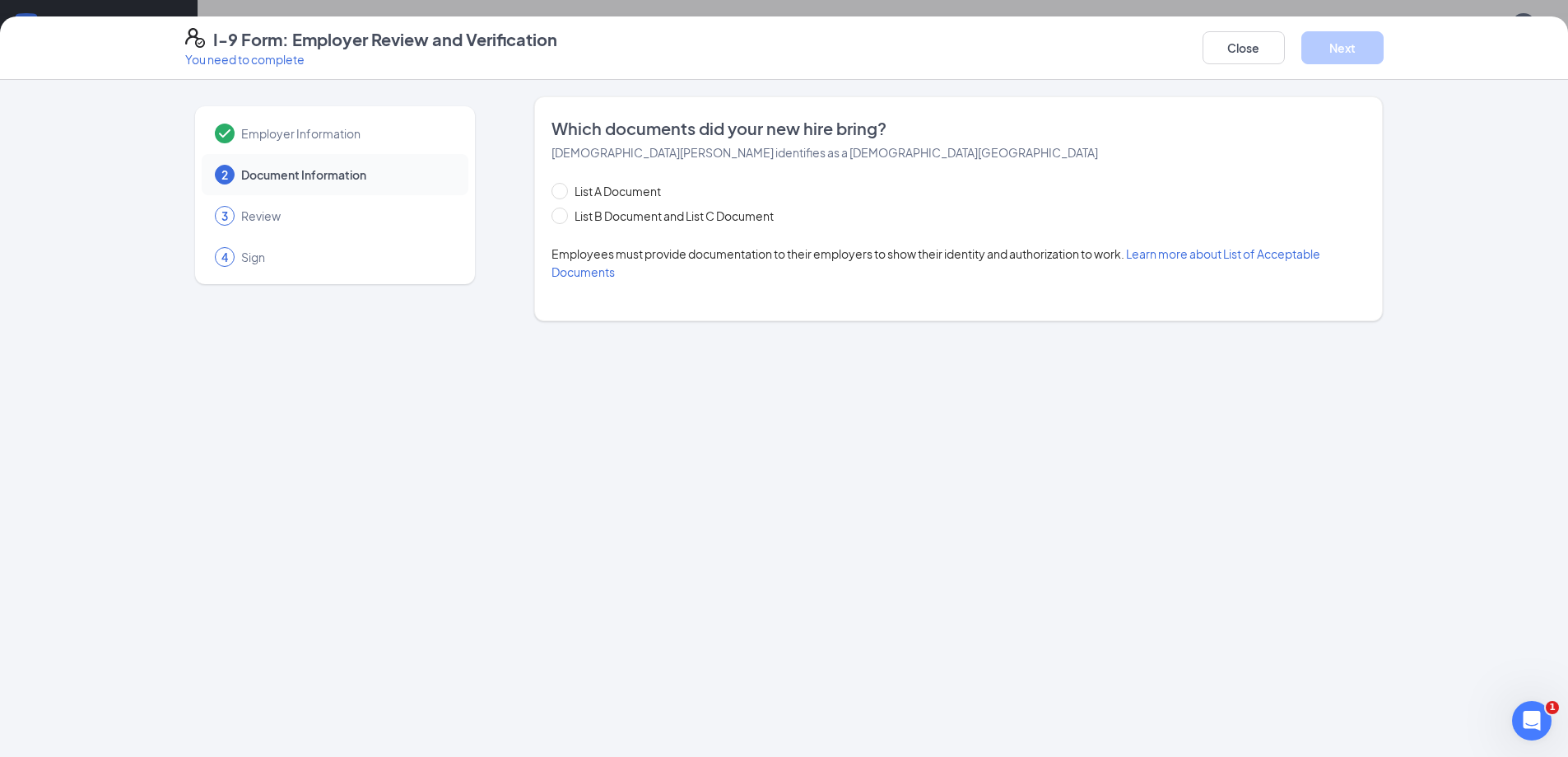
scroll to position [0, 0]
click at [565, 221] on span at bounding box center [560, 215] width 16 height 16
click at [563, 219] on input "List B Document and List C Document" at bounding box center [558, 214] width 11 height 11
radio input "true"
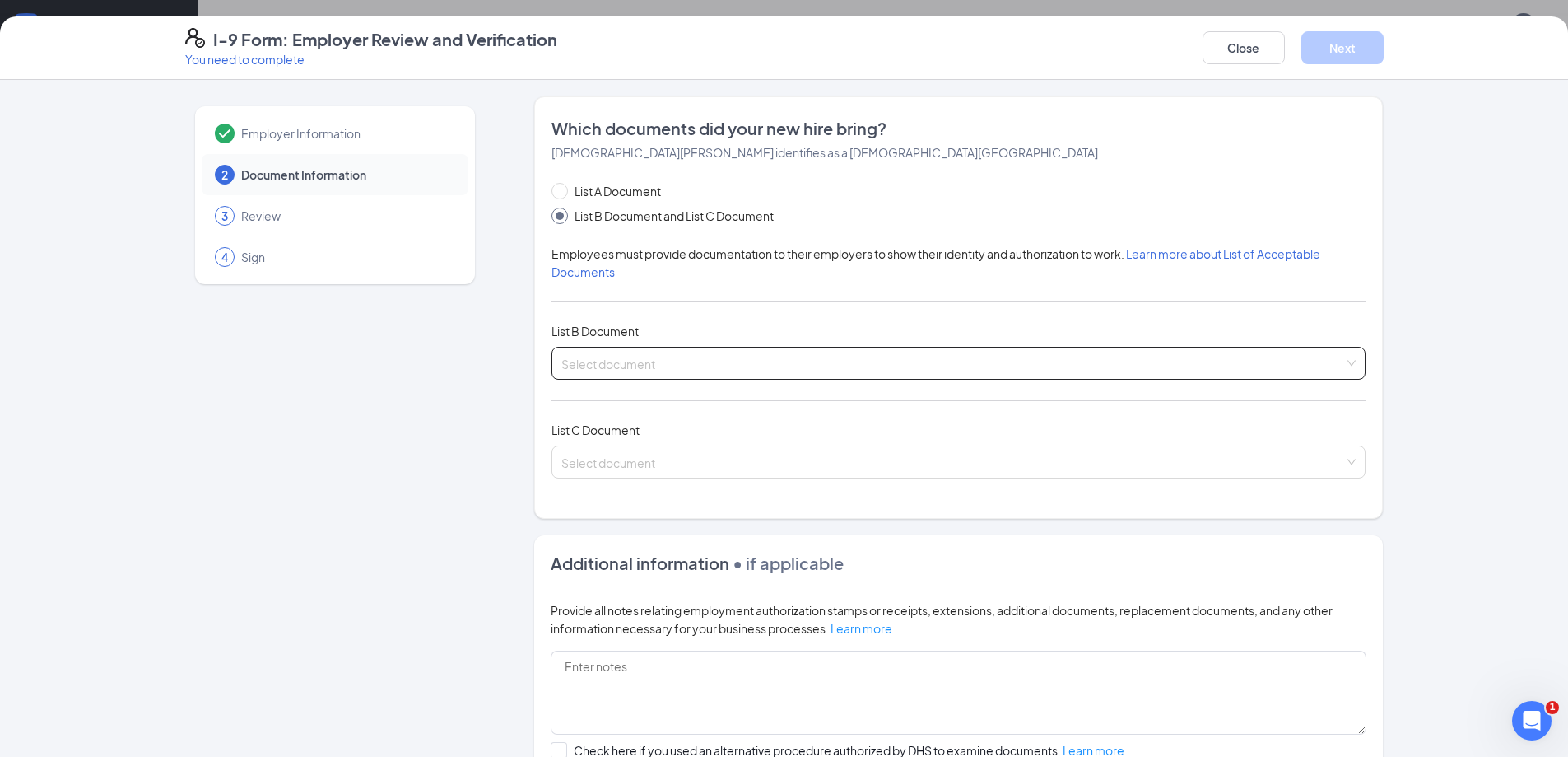
click at [634, 359] on input "search" at bounding box center [953, 360] width 783 height 25
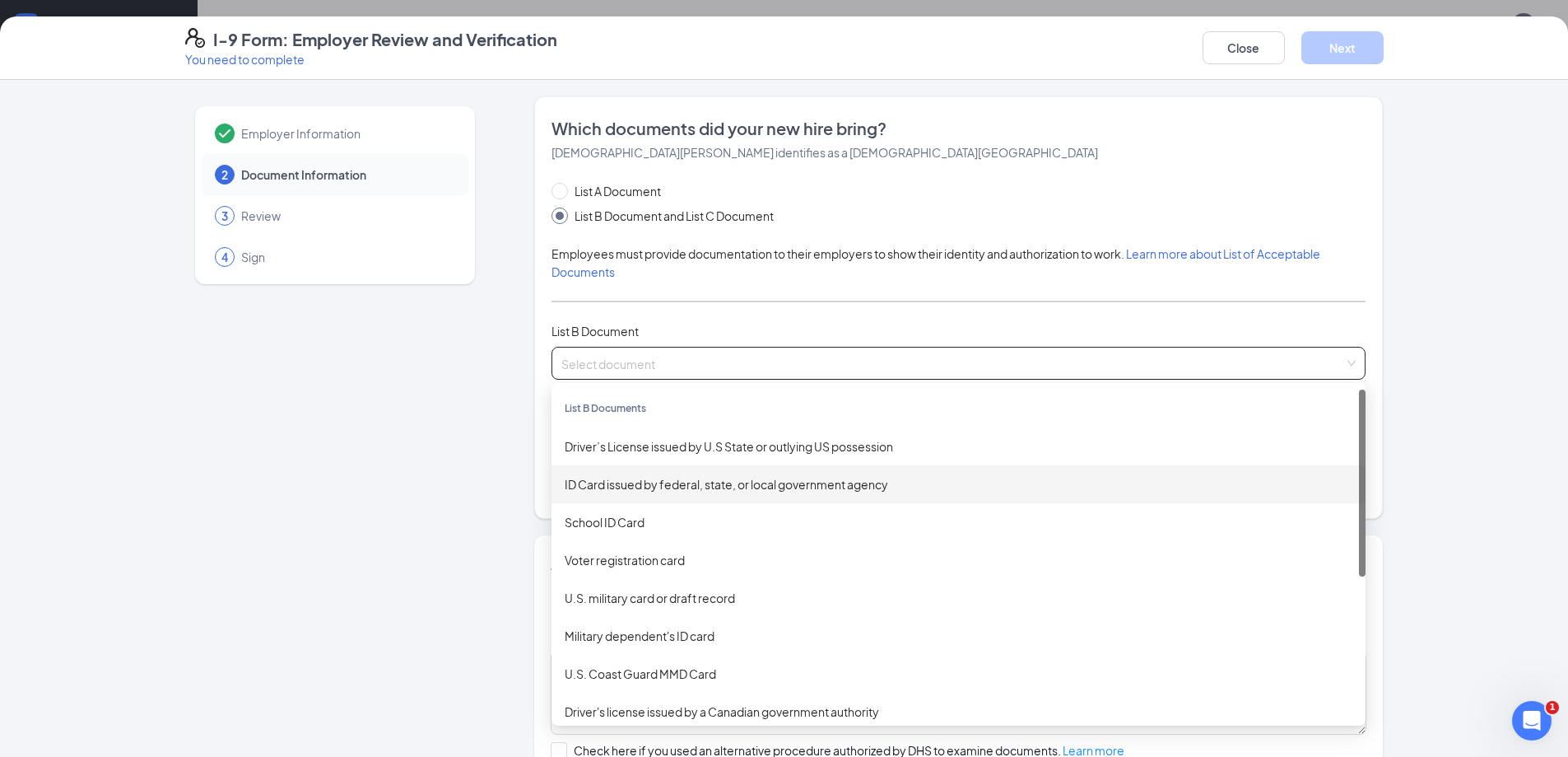
click at [647, 481] on div "ID Card issued by federal, state, or local government agency" at bounding box center [959, 484] width 788 height 18
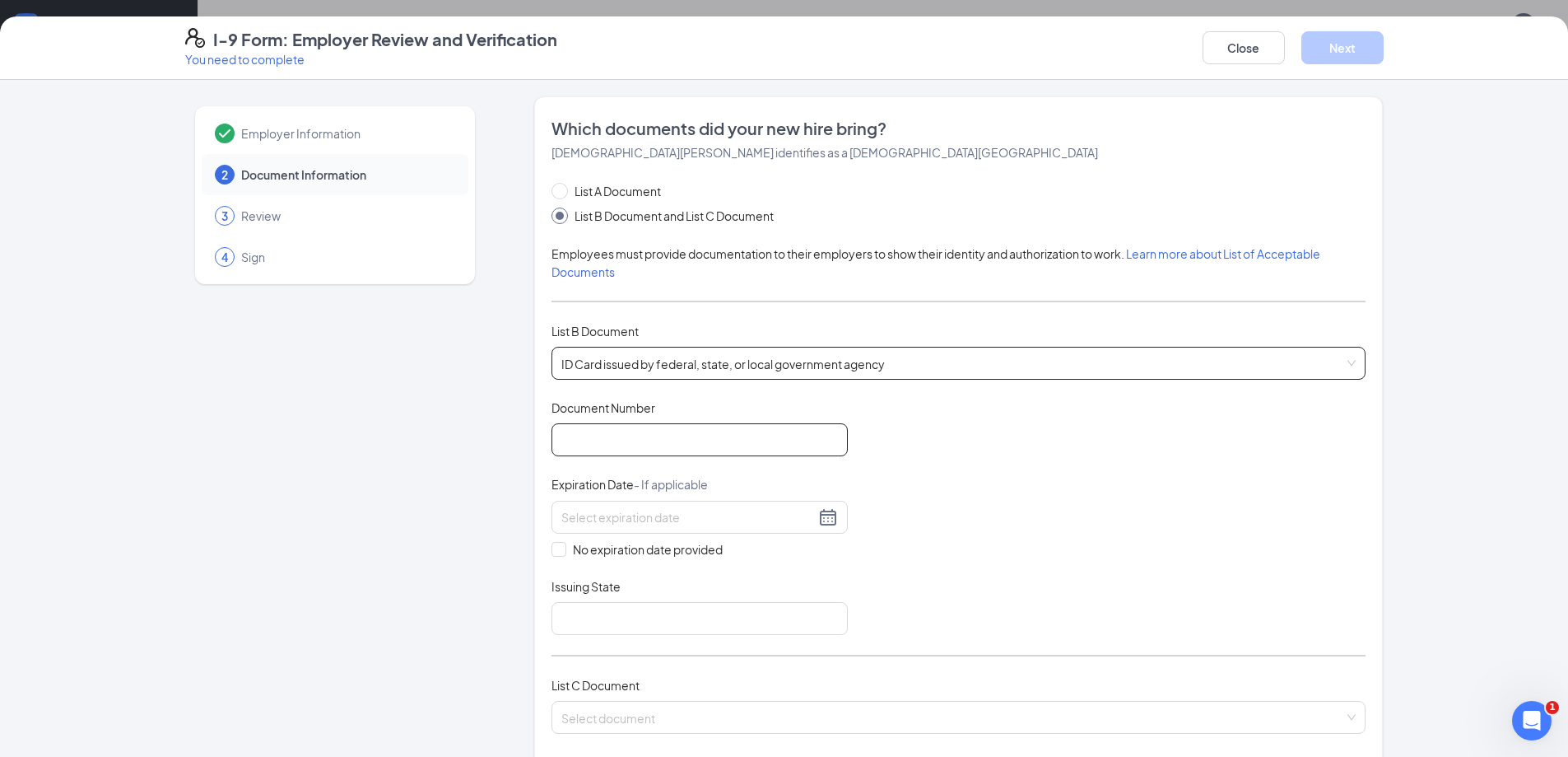
click at [626, 439] on input "Document Number" at bounding box center [700, 439] width 297 height 33
type input "T60278947"
click at [624, 523] on input at bounding box center [688, 516] width 253 height 18
click at [757, 555] on span "button" at bounding box center [760, 555] width 9 height 9
click at [584, 552] on button "button" at bounding box center [578, 552] width 18 height 33
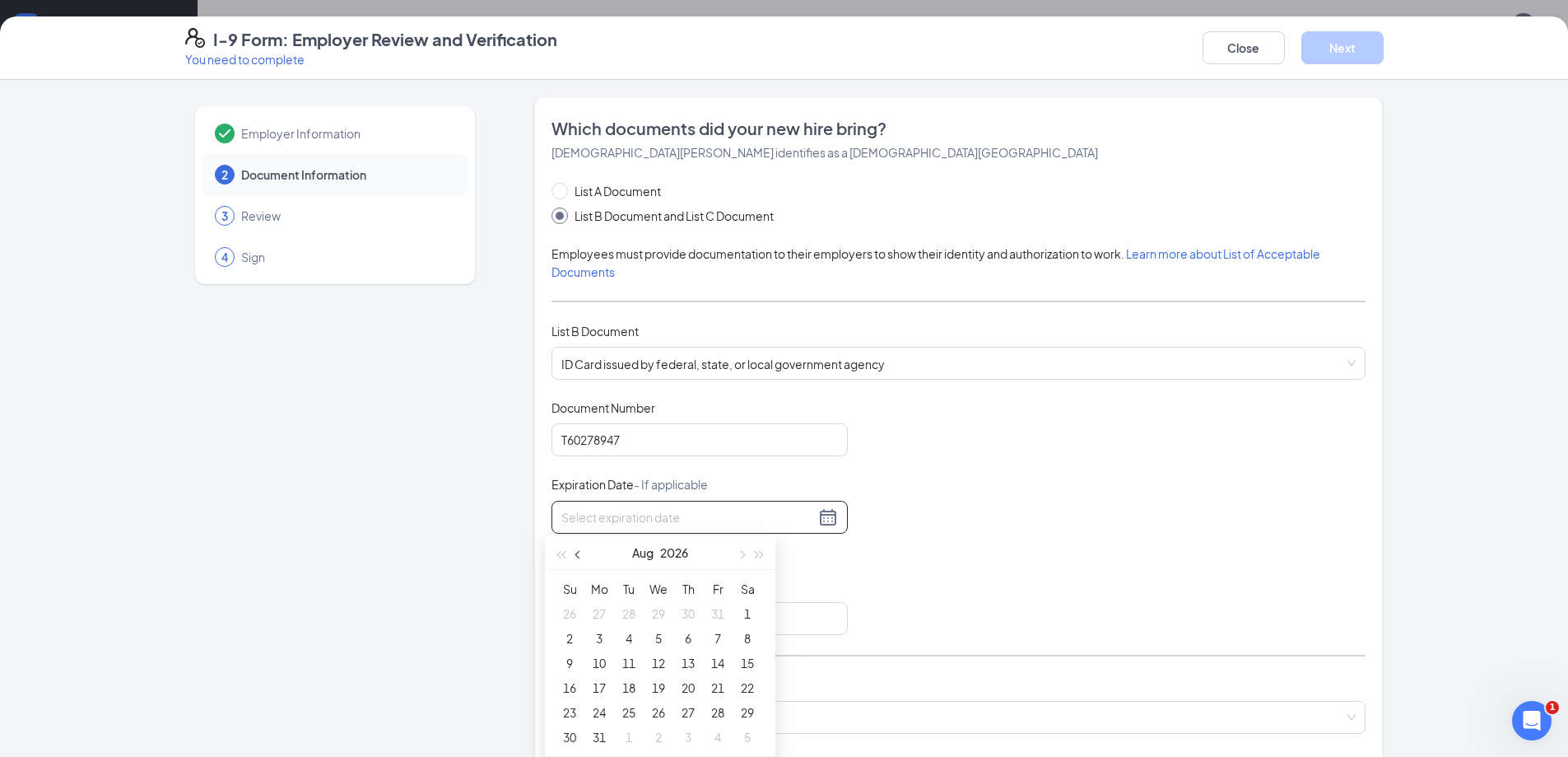
click at [584, 552] on button "button" at bounding box center [578, 552] width 18 height 33
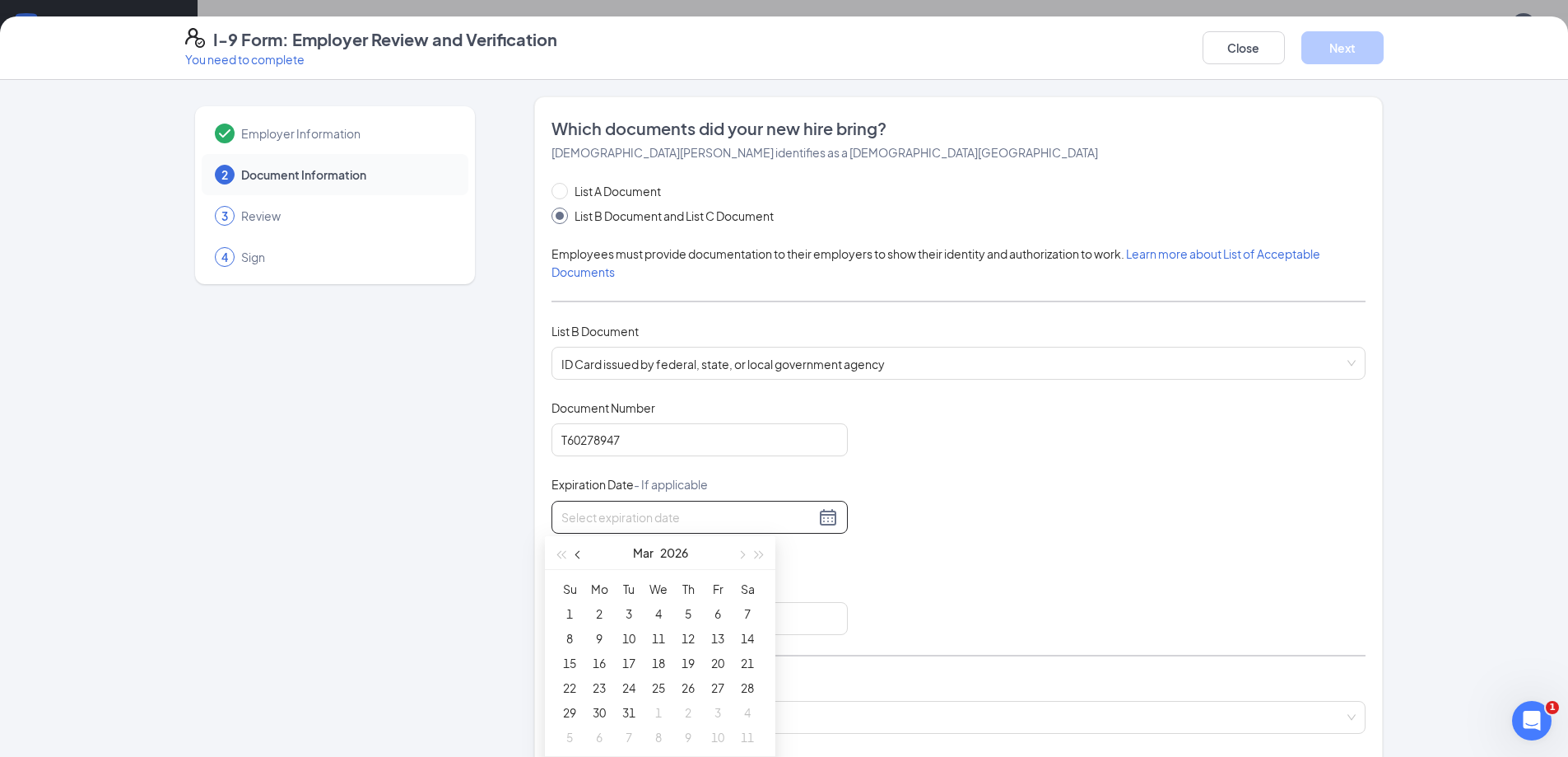
click at [584, 552] on button "button" at bounding box center [578, 552] width 18 height 33
type input "02/24/2026"
click at [628, 686] on div "24" at bounding box center [629, 687] width 20 height 20
click at [633, 614] on input "Issuing State" at bounding box center [700, 618] width 297 height 33
type input "Virginia DMV"
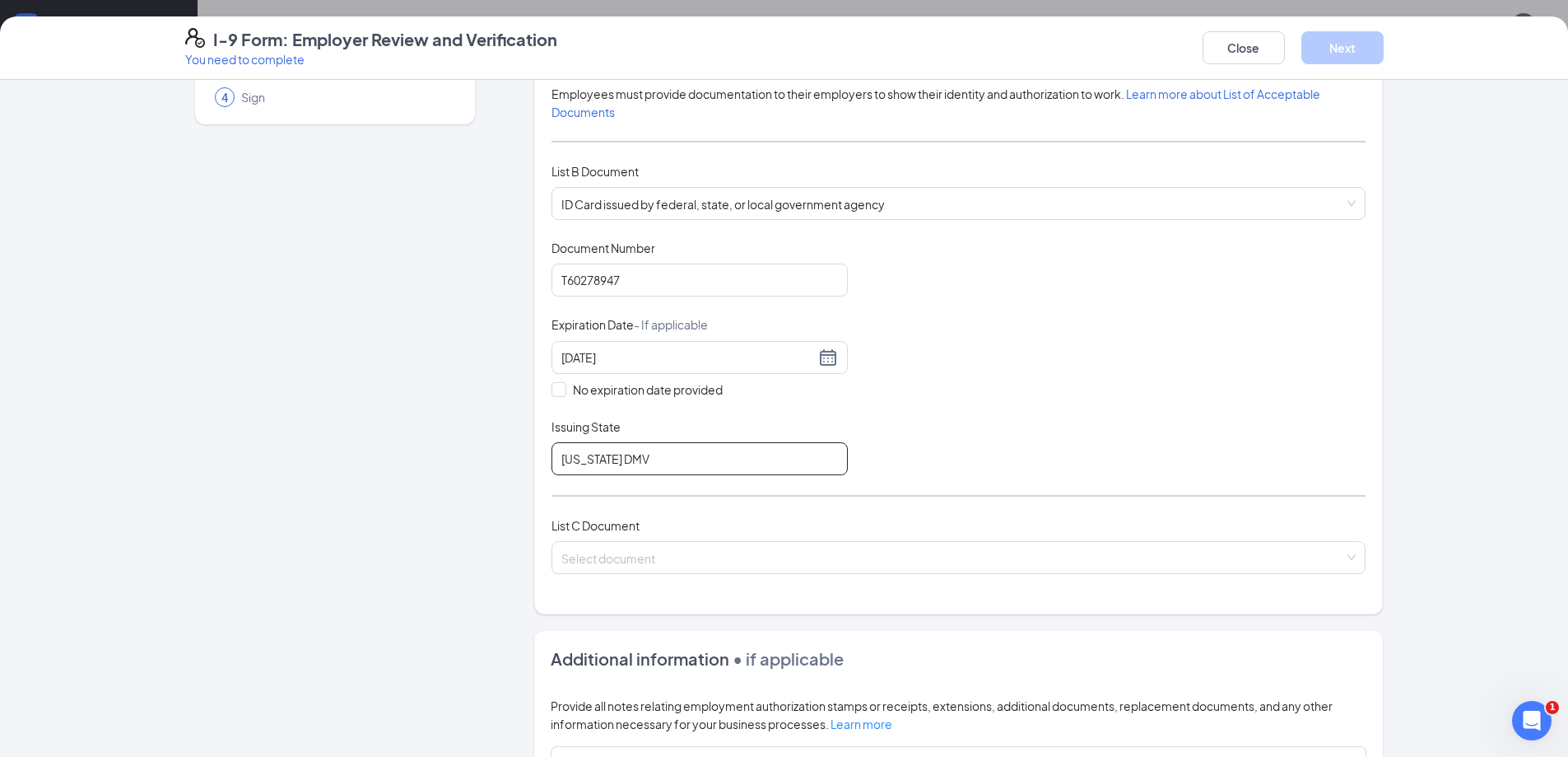
scroll to position [247, 0]
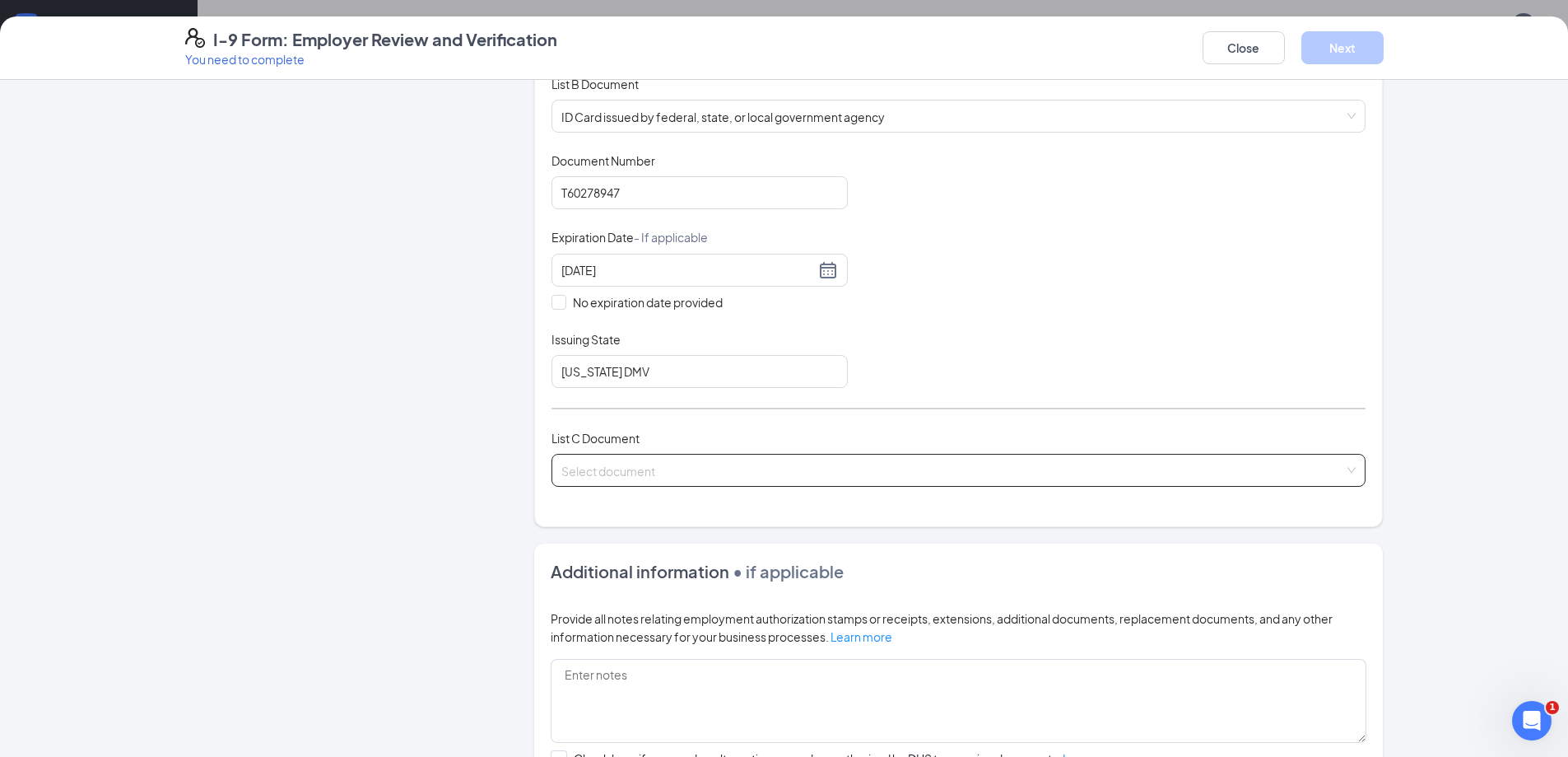
click at [675, 476] on input "search" at bounding box center [953, 467] width 783 height 25
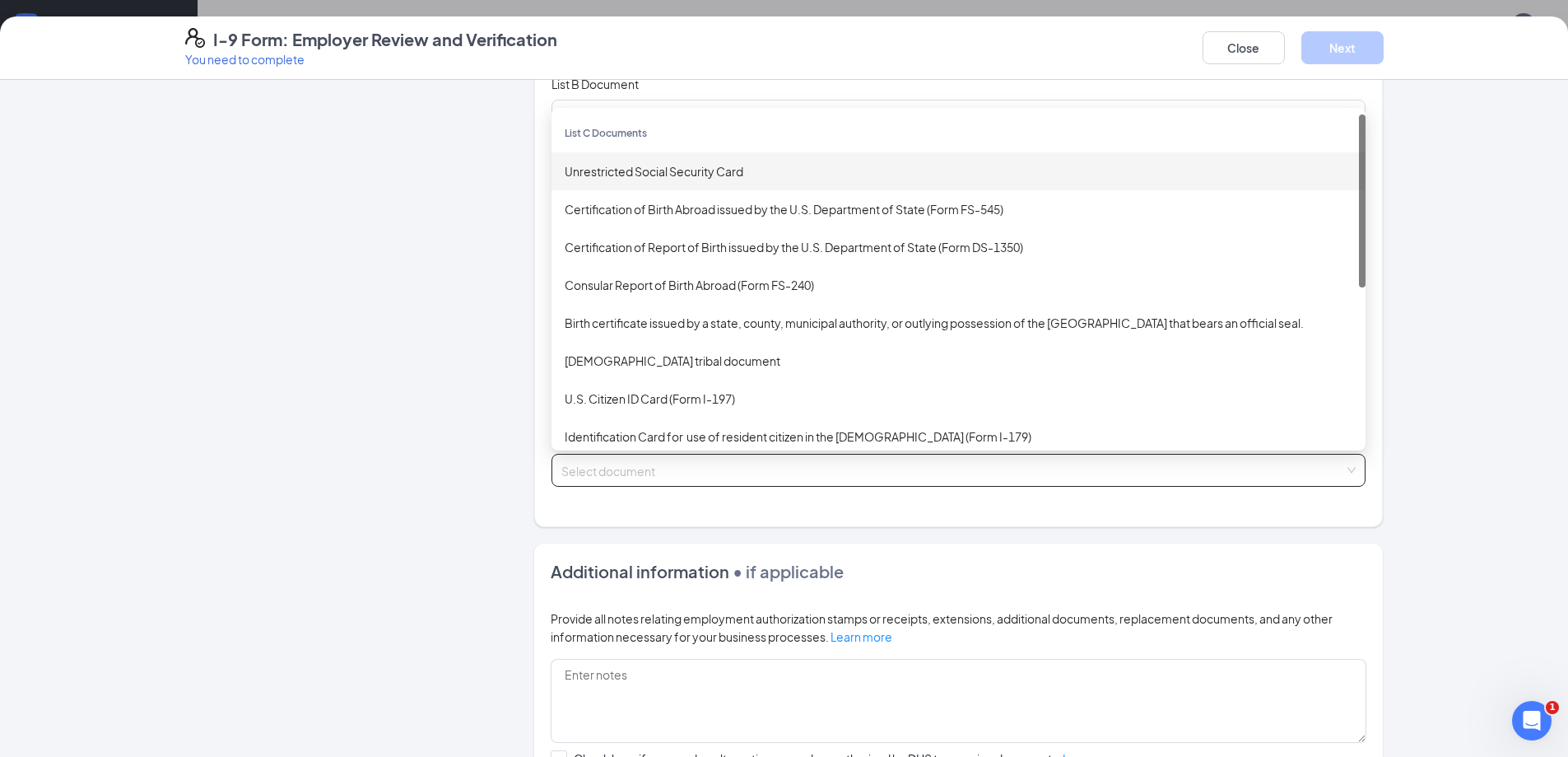
click at [675, 181] on div "Unrestricted Social Security Card" at bounding box center [959, 171] width 815 height 38
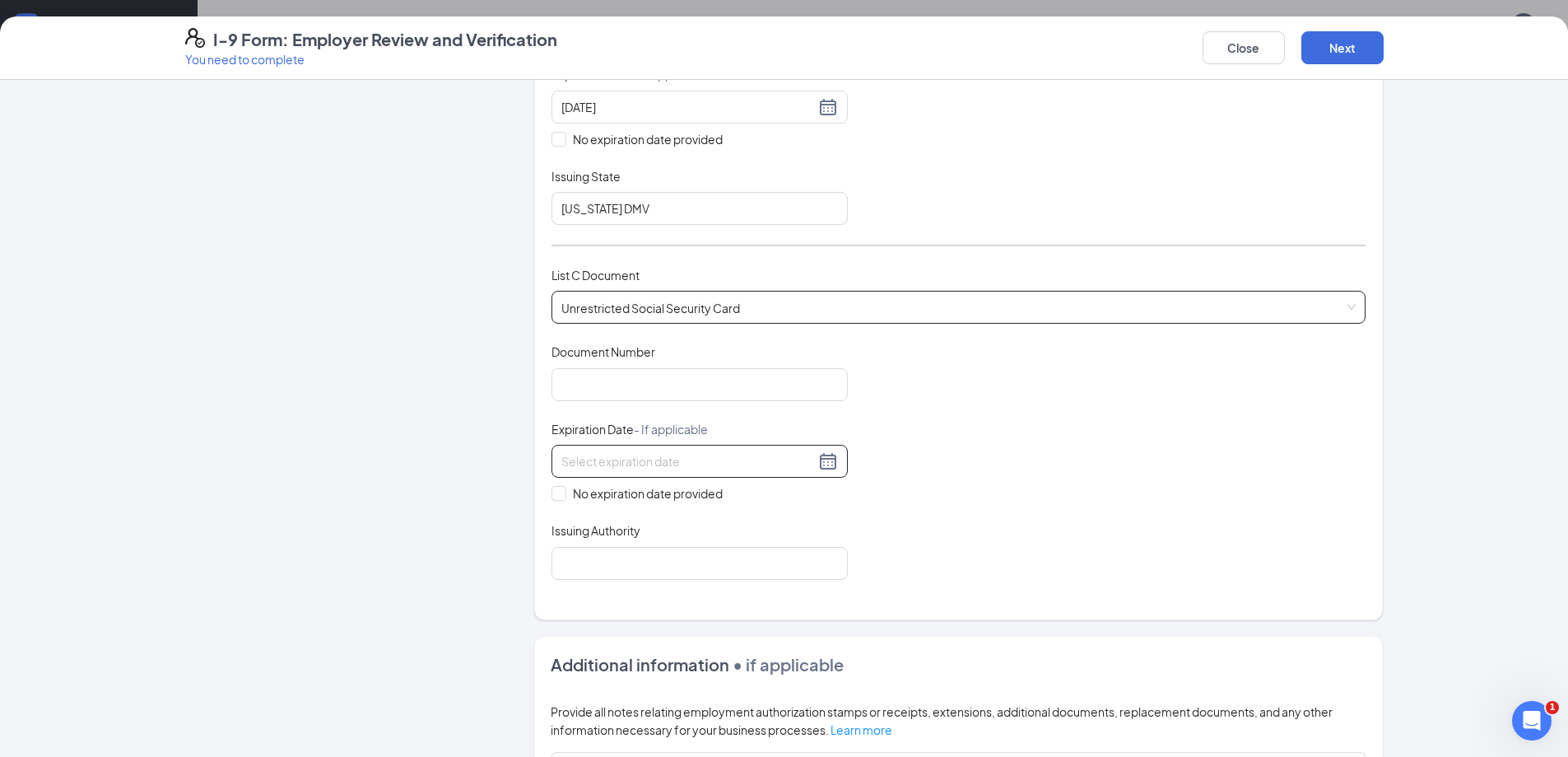
scroll to position [412, 0]
click at [658, 389] on input "Document Number" at bounding box center [700, 383] width 297 height 33
type input "229833749"
click at [553, 500] on label "No expiration date provided" at bounding box center [700, 490] width 297 height 18
click at [553, 495] on input "No expiration date provided" at bounding box center [558, 490] width 11 height 11
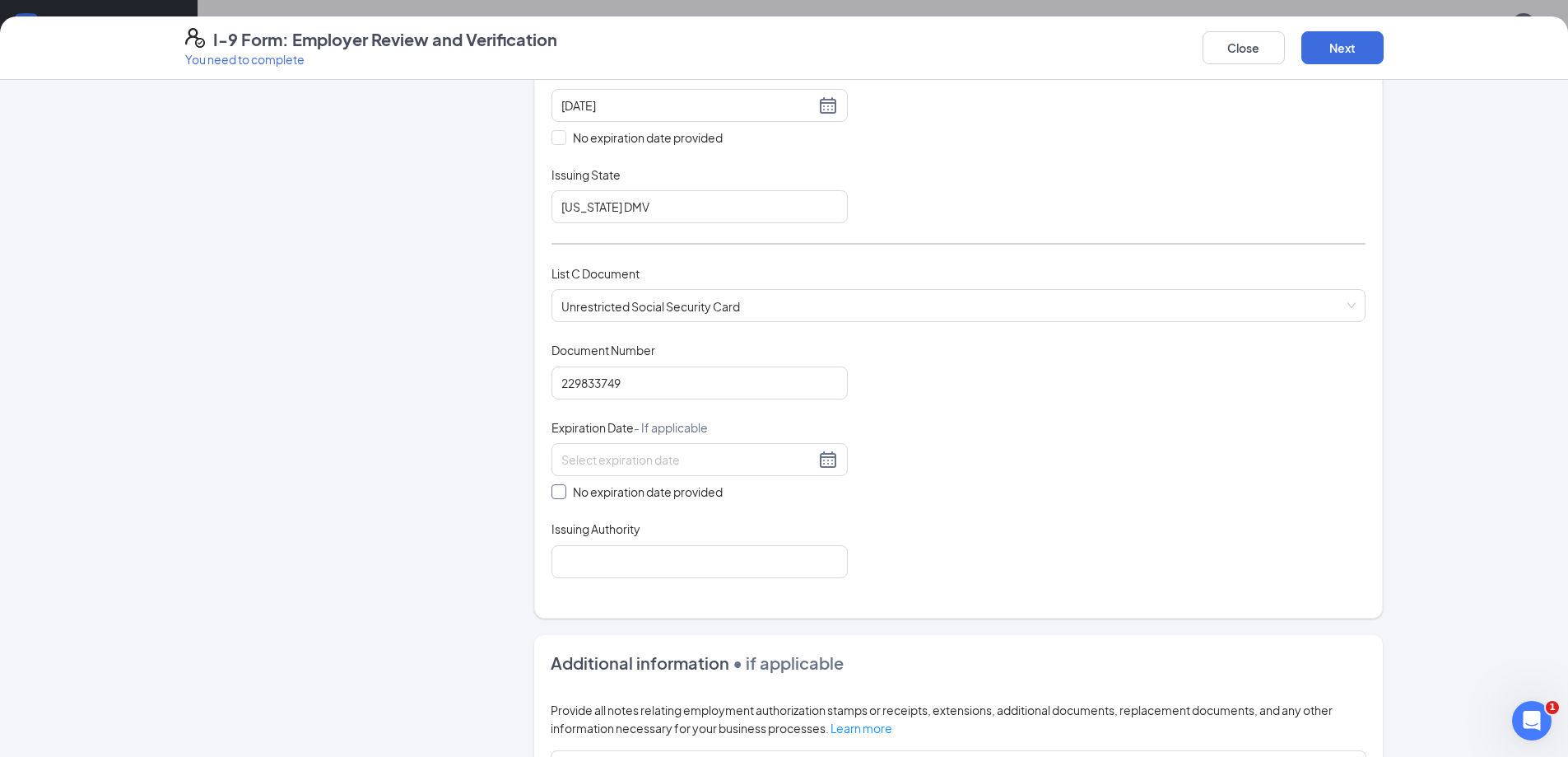
checkbox input "true"
click at [604, 572] on input "Issuing Authority" at bounding box center [700, 563] width 297 height 33
type input "Social Security Administration"
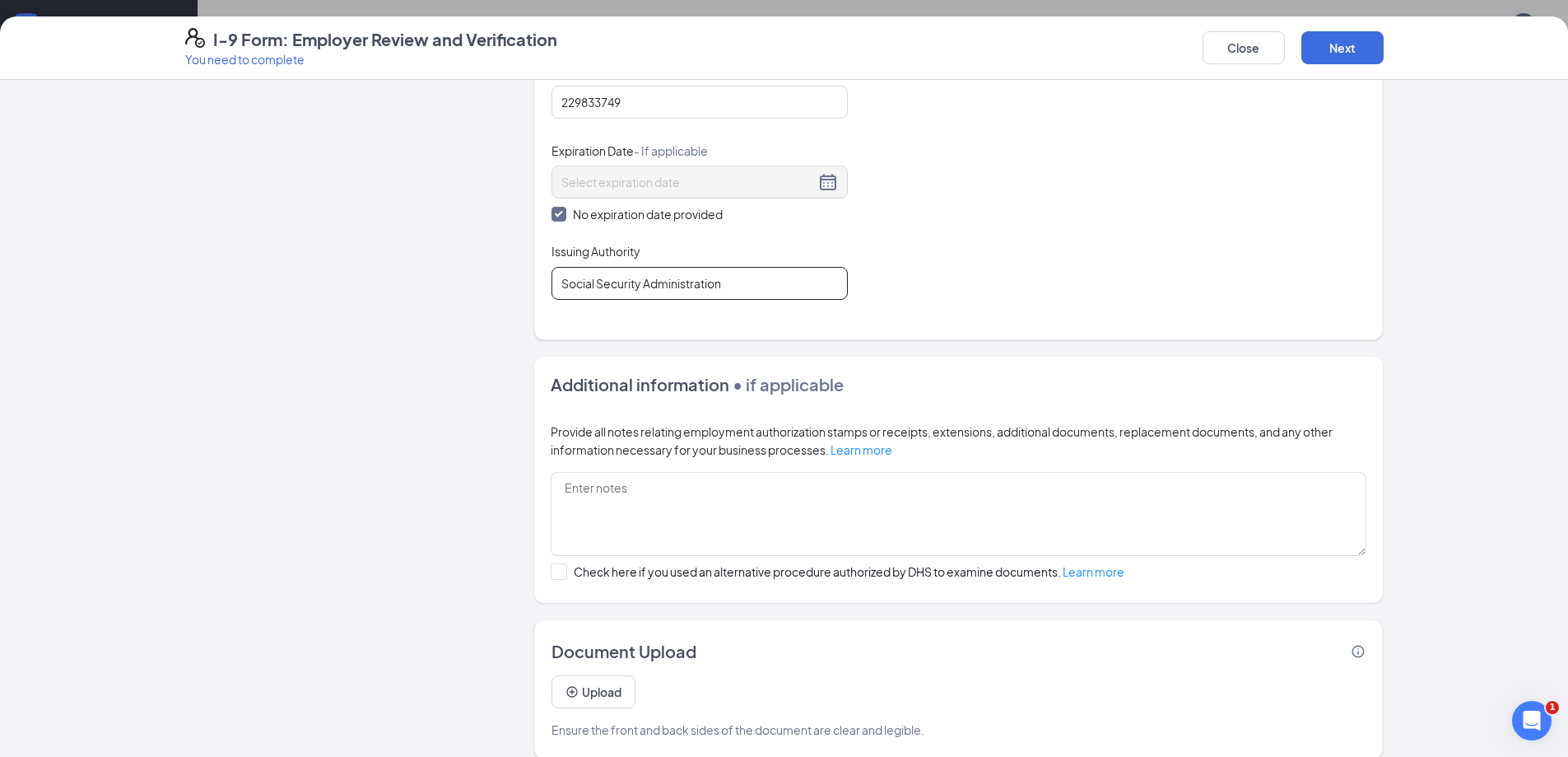
scroll to position [712, 0]
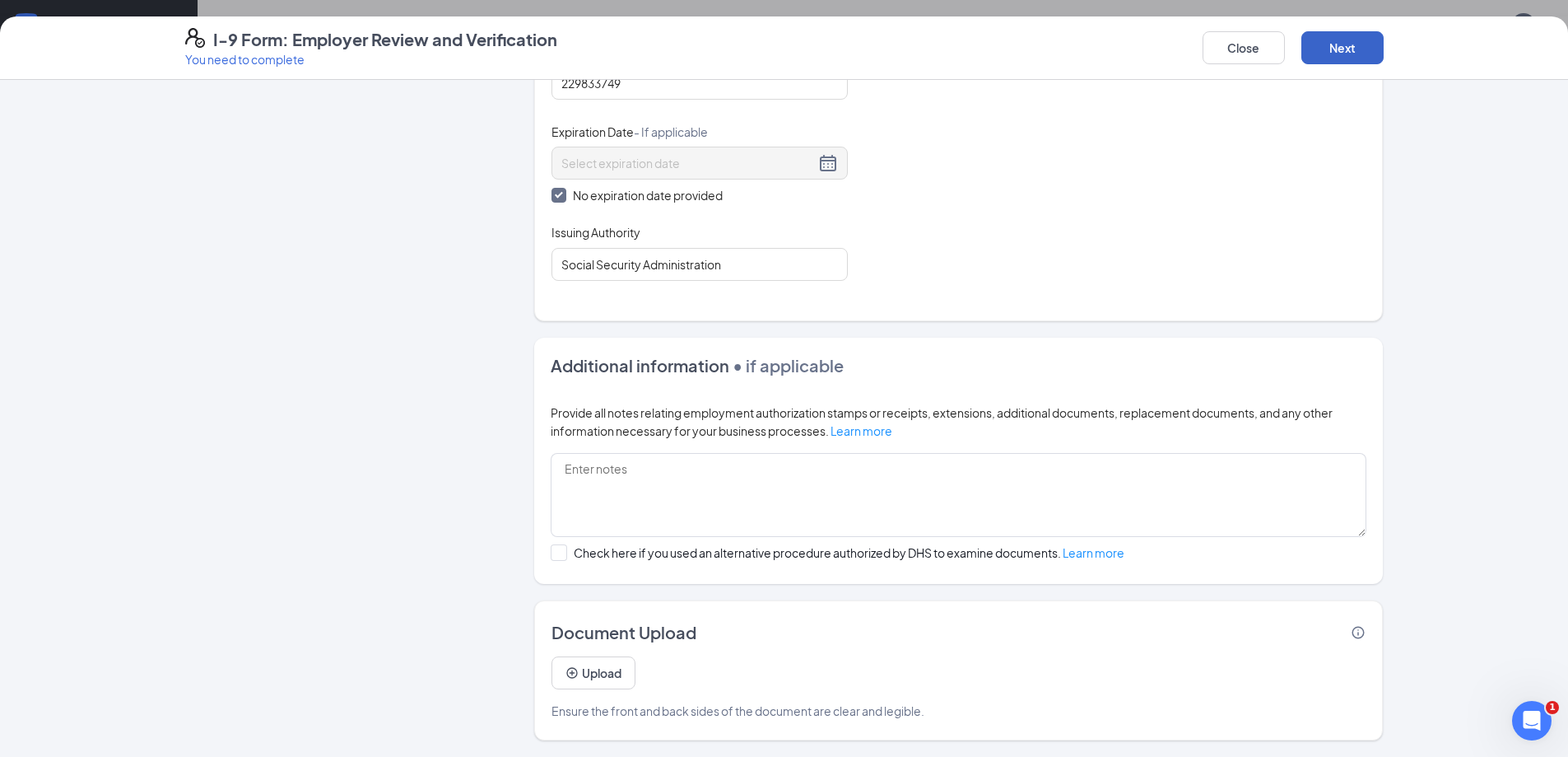
click at [1333, 52] on button "Next" at bounding box center [1342, 47] width 82 height 33
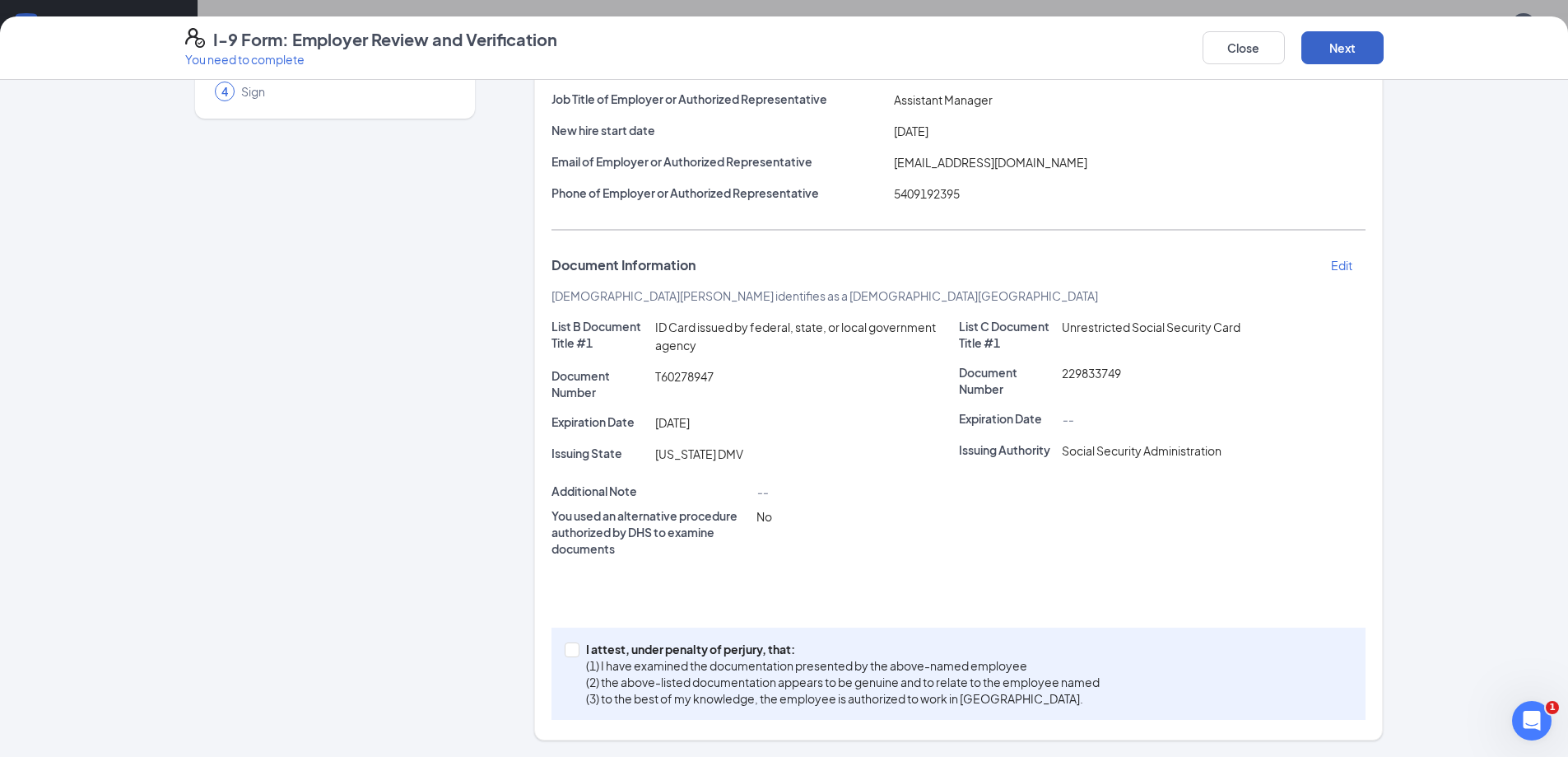
scroll to position [165, 0]
click at [565, 649] on input "I attest, under penalty of perjury, that: (1) I have examined the documentation…" at bounding box center [571, 647] width 11 height 11
checkbox input "true"
click at [1355, 42] on button "Next" at bounding box center [1342, 47] width 82 height 33
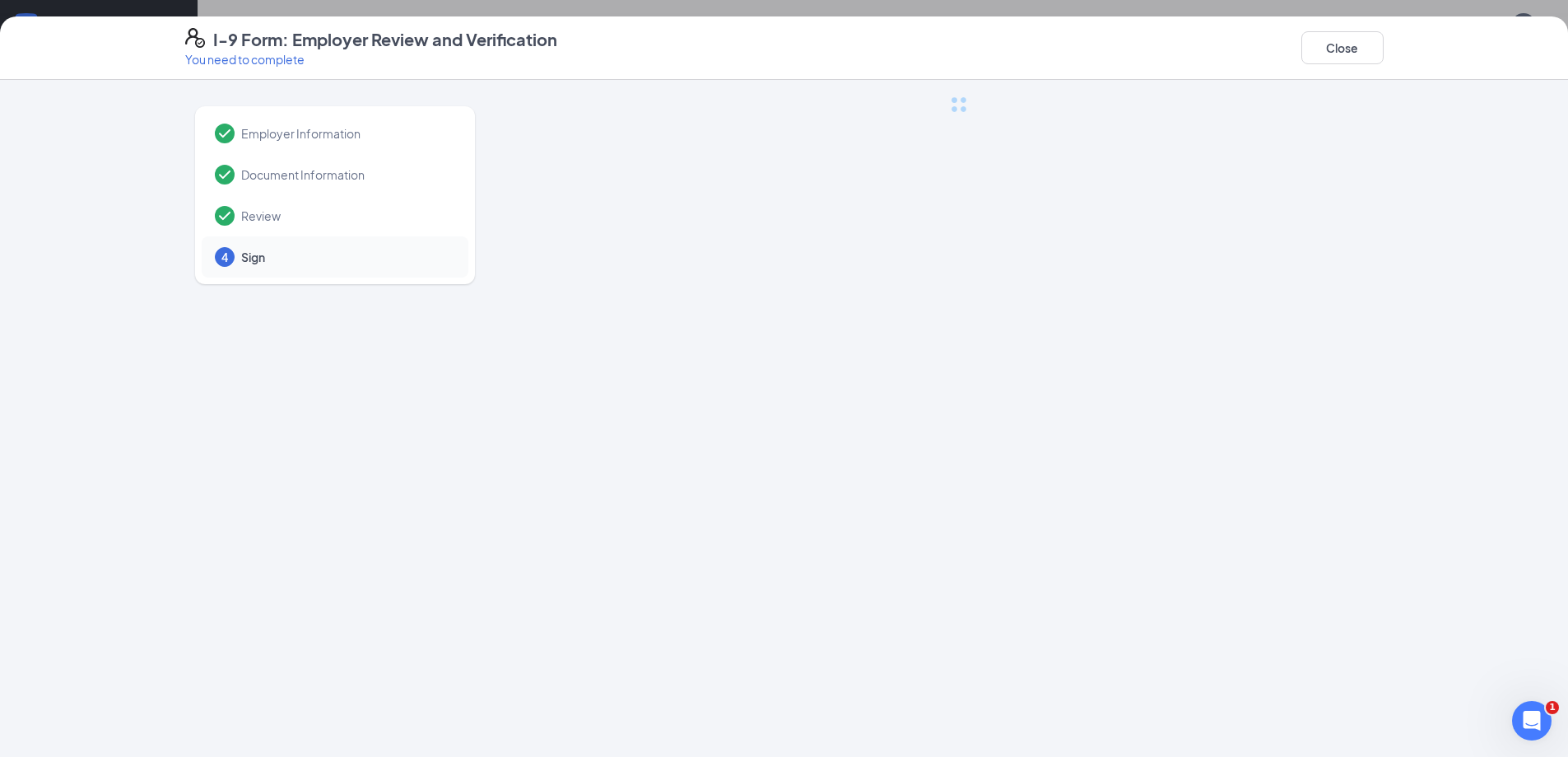
scroll to position [0, 0]
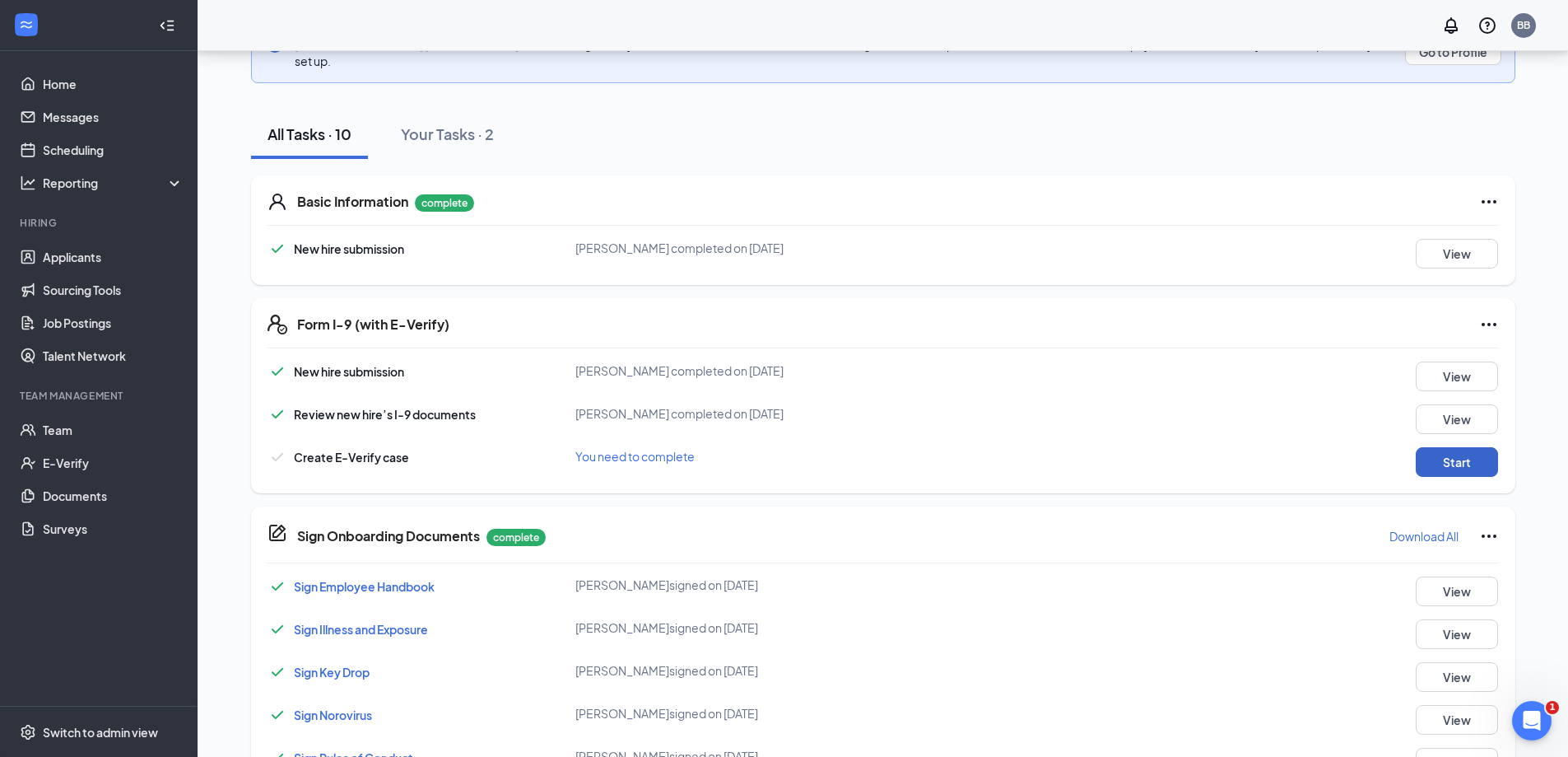
click at [1476, 453] on button "Start" at bounding box center [1456, 461] width 82 height 29
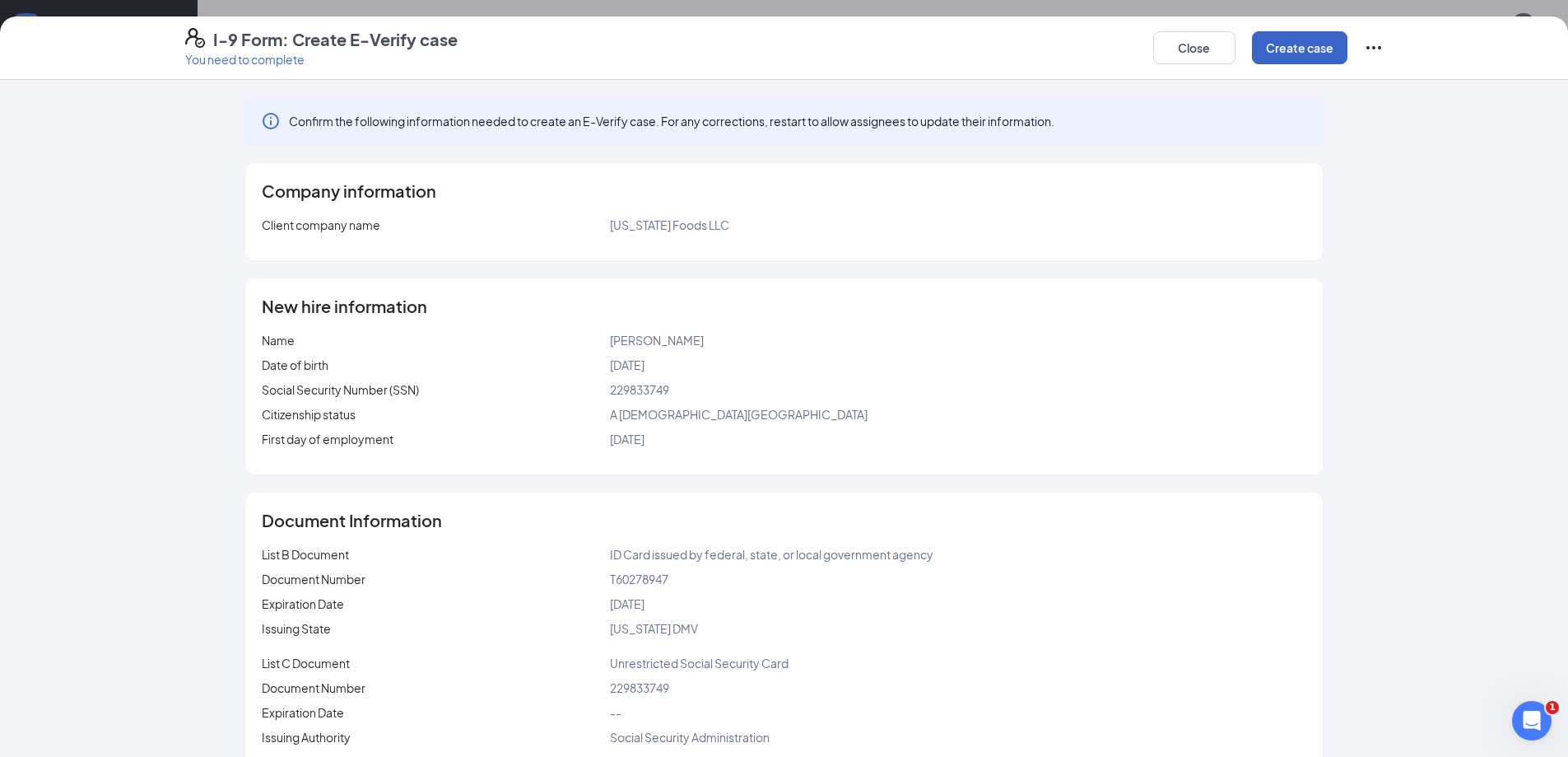
click at [1280, 49] on button "Create case" at bounding box center [1300, 47] width 95 height 33
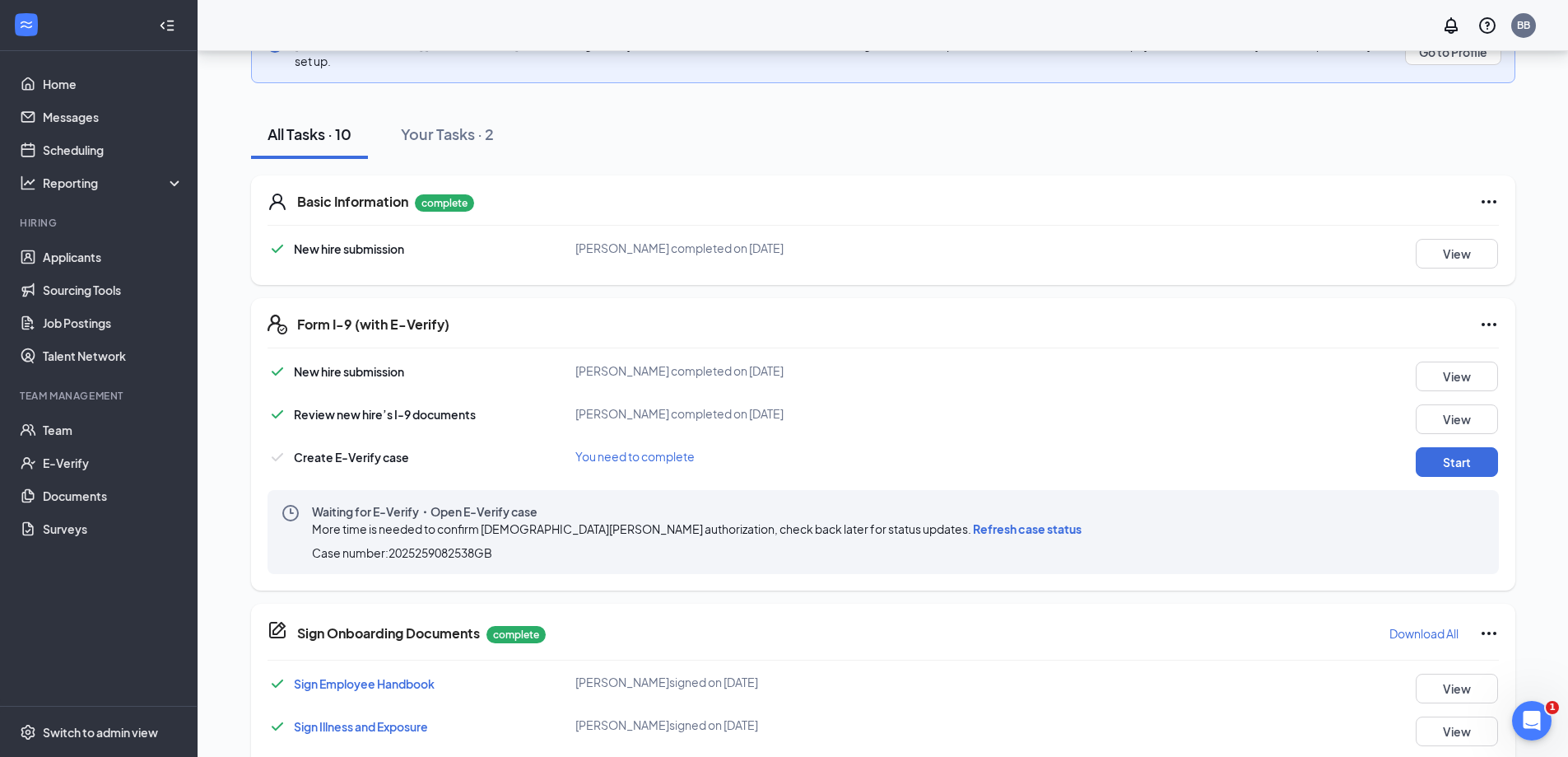
click at [974, 521] on span "Refresh case status" at bounding box center [1027, 528] width 109 height 15
click at [75, 426] on link "Team" at bounding box center [112, 429] width 141 height 33
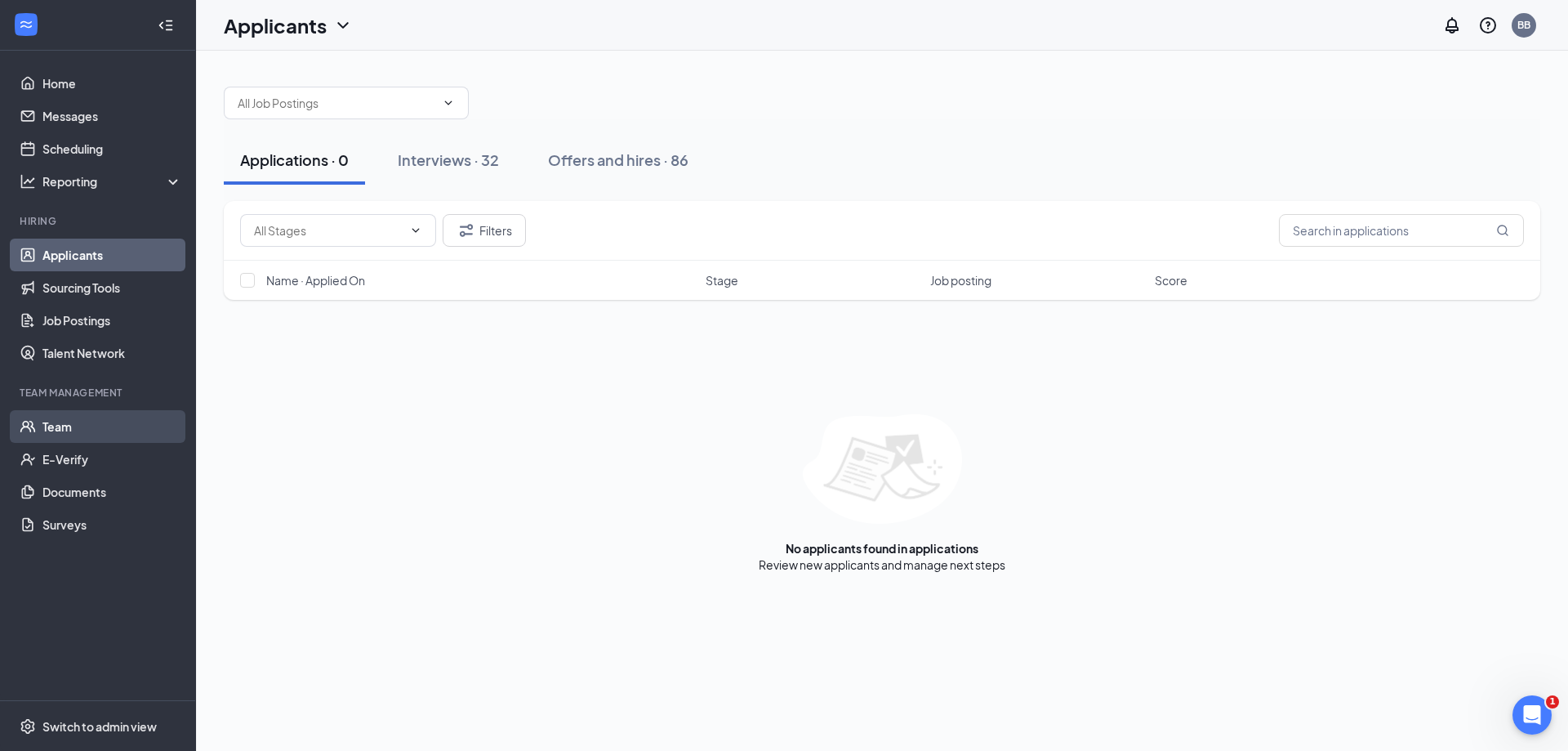
click at [69, 423] on link "Team" at bounding box center [112, 426] width 140 height 33
